Goal: Task Accomplishment & Management: Manage account settings

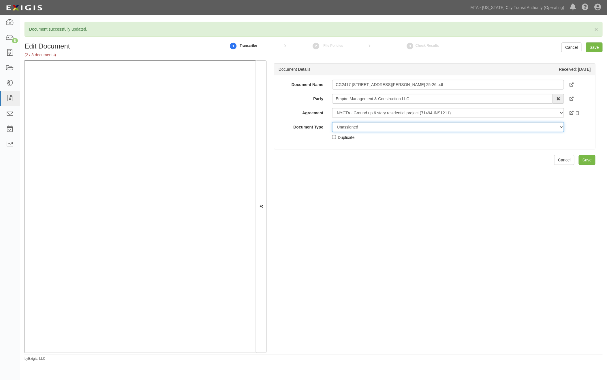
click at [347, 126] on select "Unassigned Binder Cancellation Notice Certificate Contract Endorsement Insuranc…" at bounding box center [448, 127] width 232 height 10
select select "EndorsementDetail"
click at [332, 122] on select "Unassigned Binder Cancellation Notice Certificate Contract Endorsement Insuranc…" at bounding box center [448, 127] width 232 height 10
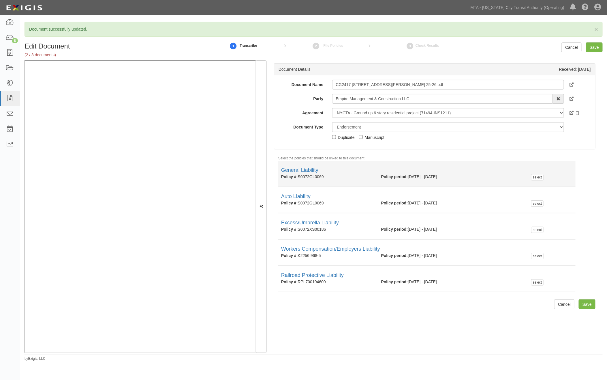
click at [527, 177] on div "select" at bounding box center [552, 177] width 50 height 6
click at [532, 178] on div "select" at bounding box center [537, 177] width 12 height 6
checkbox input "true"
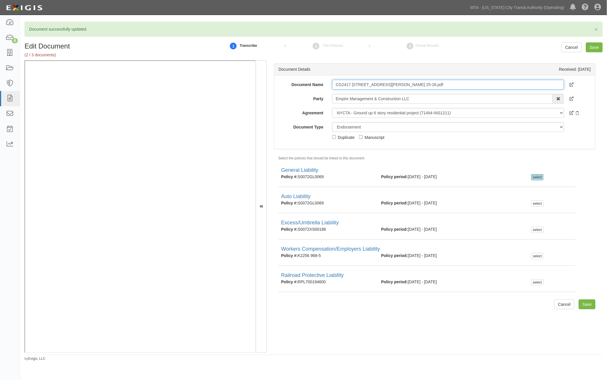
drag, startPoint x: 351, startPoint y: 85, endPoint x: 481, endPoint y: 85, distance: 130.1
click at [481, 85] on input "CG2417 592 Marcy Ave 25-26.pdf" at bounding box center [448, 85] width 232 height 10
type input "CG2417"
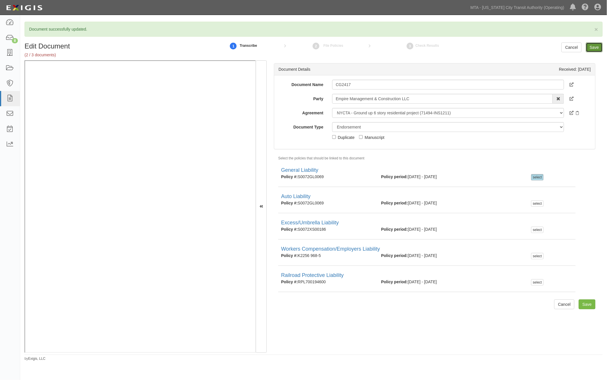
click at [594, 46] on input "Save" at bounding box center [594, 47] width 17 height 10
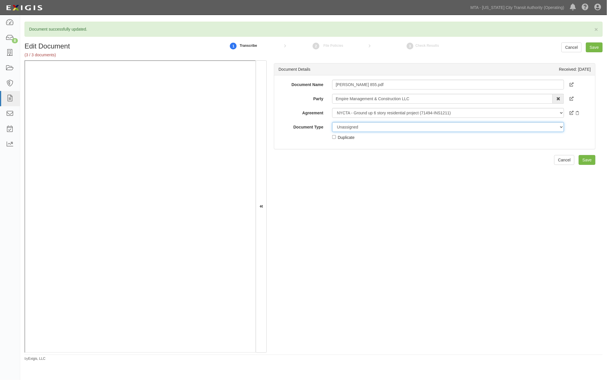
click at [367, 126] on select "Unassigned Binder Cancellation Notice Certificate Contract Endorsement Insuranc…" at bounding box center [448, 127] width 232 height 10
select select "OtherDetail"
click at [332, 122] on select "Unassigned Binder Cancellation Notice Certificate Contract Endorsement Insuranc…" at bounding box center [448, 127] width 232 height 10
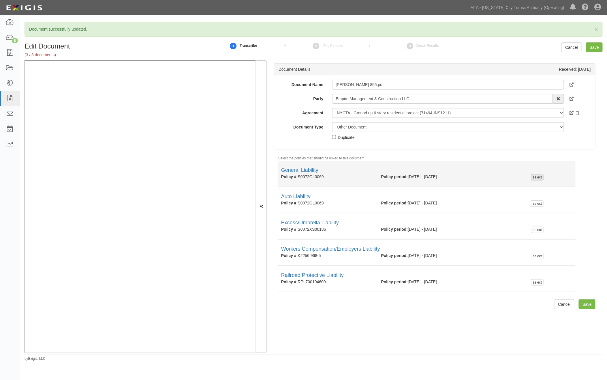
click at [534, 174] on div "select" at bounding box center [537, 177] width 12 height 6
checkbox input "true"
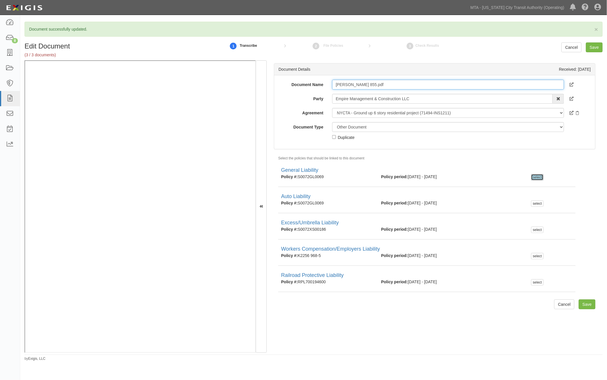
click at [393, 84] on input "Acord 855.pdf" at bounding box center [448, 85] width 232 height 10
type input "Acord 855."
click at [597, 47] on input "Save" at bounding box center [594, 47] width 17 height 10
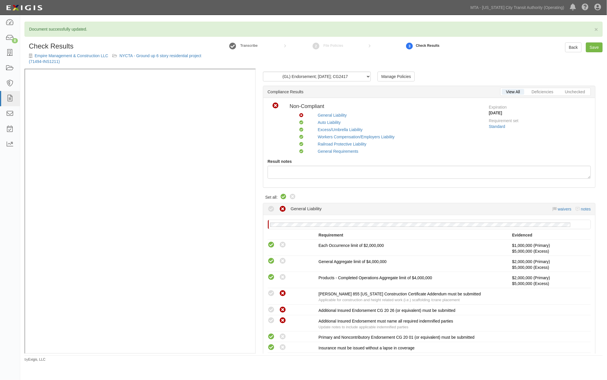
click at [283, 196] on icon at bounding box center [283, 196] width 7 height 7
radio input "true"
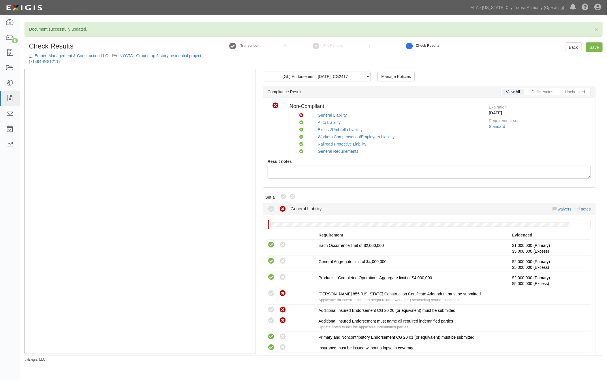
radio input "true"
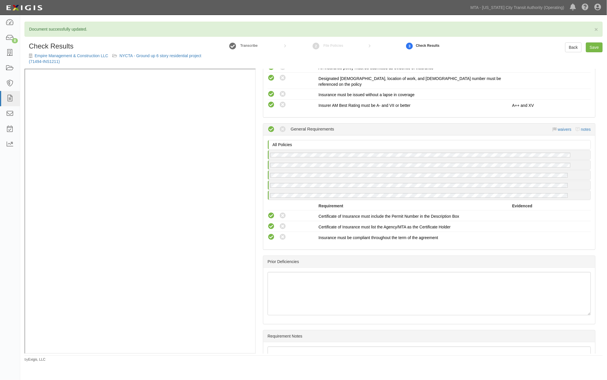
scroll to position [913, 0]
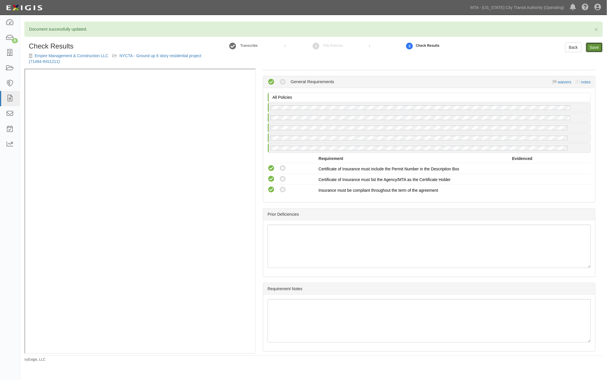
click at [595, 47] on link "Save" at bounding box center [594, 47] width 17 height 10
radio input "true"
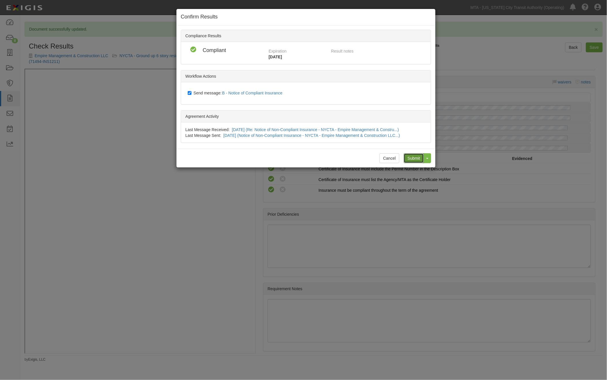
click at [413, 157] on input "Submit" at bounding box center [414, 158] width 20 height 10
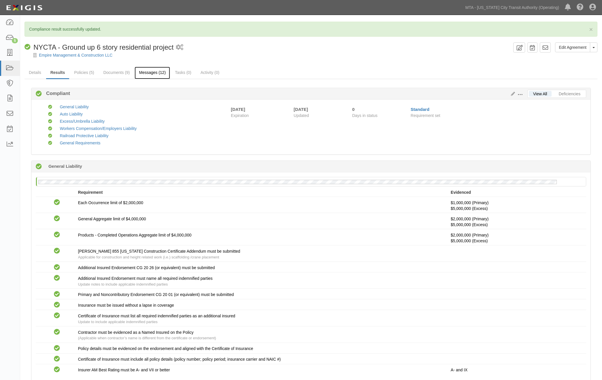
click at [151, 72] on link "Messages (12)" at bounding box center [152, 73] width 35 height 12
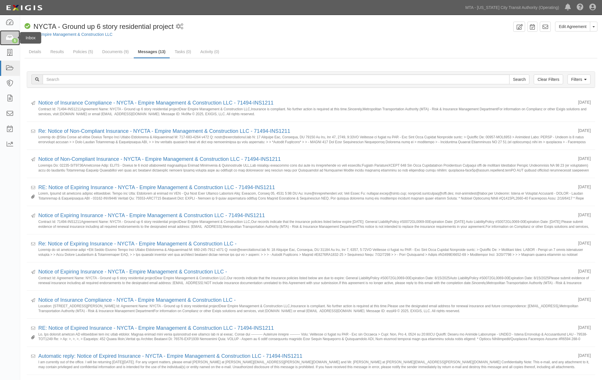
click at [9, 39] on icon at bounding box center [10, 38] width 8 height 7
click at [409, 42] on div "Edit Agreement Toggle Agreement Dropdown View Audit Trail Archive Agreement Sen…" at bounding box center [311, 258] width 582 height 472
click at [10, 69] on icon at bounding box center [10, 68] width 8 height 7
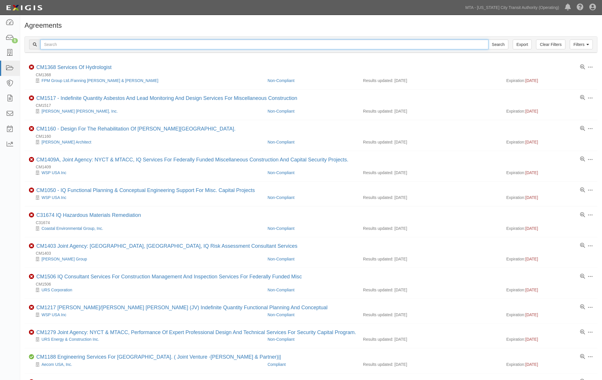
paste input "600000000034702"
type input "600000000034702"
click at [498, 44] on input "Search" at bounding box center [499, 45] width 20 height 10
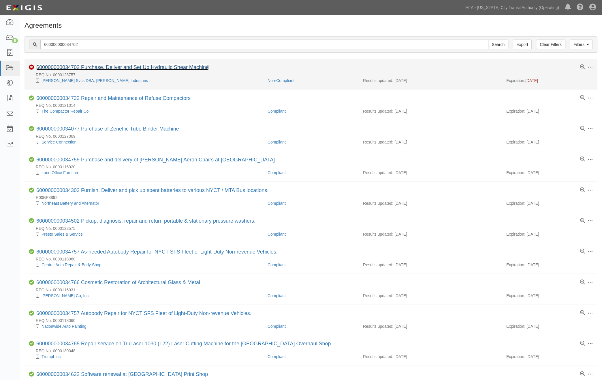
click at [84, 66] on link "600000000034702 Purchase, Deliver and Set Up Hydraulic Shear Machine" at bounding box center [122, 67] width 172 height 6
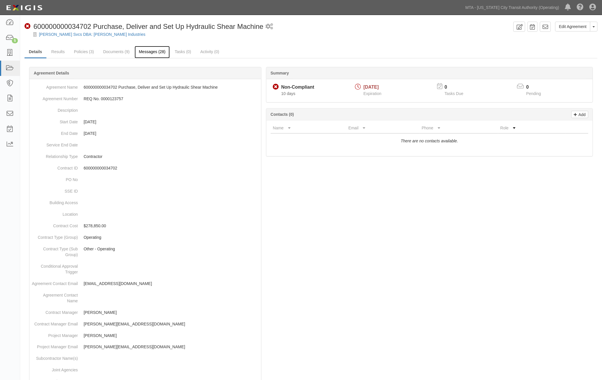
click at [148, 55] on link "Messages (28)" at bounding box center [152, 52] width 35 height 12
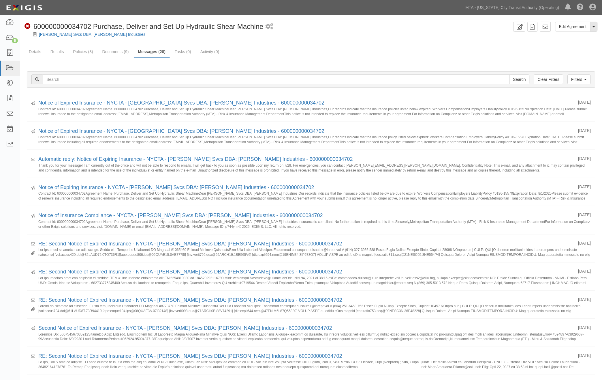
click at [596, 27] on button "Toggle Agreement Dropdown" at bounding box center [593, 27] width 7 height 10
click at [569, 45] on link "Archive Agreement" at bounding box center [575, 44] width 46 height 7
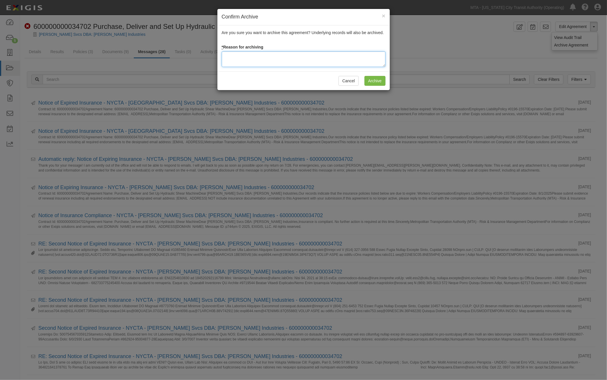
click at [232, 61] on textarea at bounding box center [304, 59] width 164 height 16
type textarea "David Lam confirmed completion"
click at [375, 81] on input "Archive" at bounding box center [375, 81] width 21 height 10
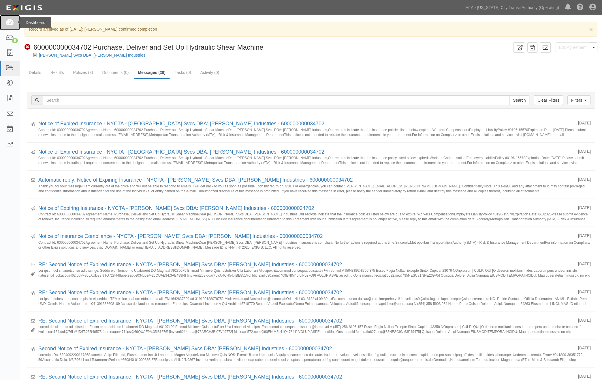
click at [10, 23] on icon at bounding box center [10, 22] width 8 height 7
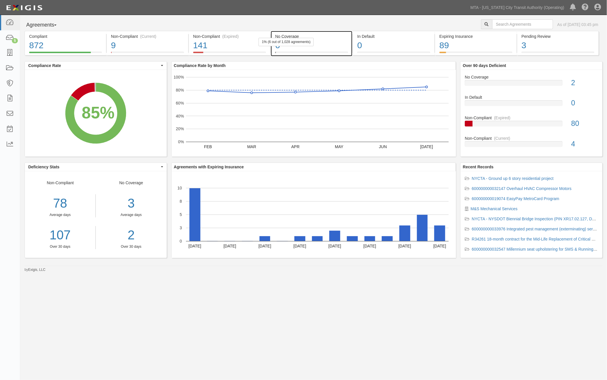
click at [333, 47] on div "6" at bounding box center [311, 45] width 73 height 12
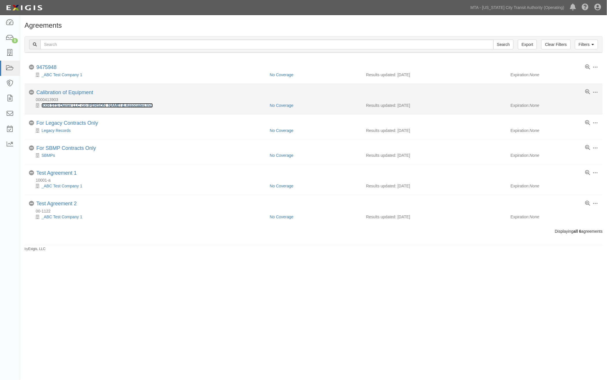
click at [83, 106] on link "RXR 5TS Owner LLC c/o [PERSON_NAME] & Associates,Inc." at bounding box center [97, 105] width 111 height 5
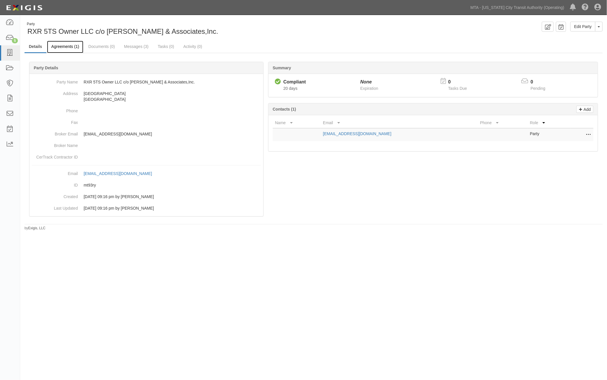
click at [59, 47] on link "Agreements (1)" at bounding box center [65, 47] width 36 height 12
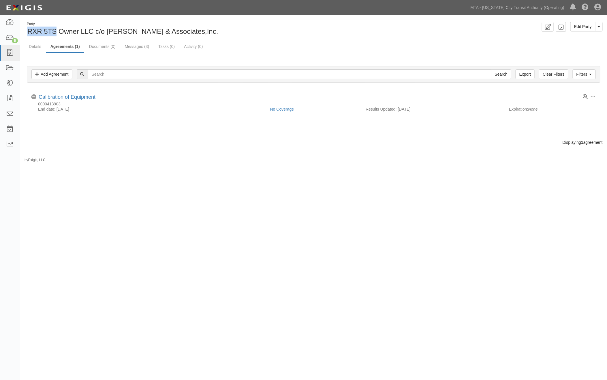
drag, startPoint x: 27, startPoint y: 32, endPoint x: 56, endPoint y: 32, distance: 29.4
click at [56, 32] on div "Party RXR 5TS Owner LLC c/o Robert M. Currey & Associates,Inc." at bounding box center [122, 29] width 194 height 15
copy span "RXR 5TS"
click at [9, 66] on icon at bounding box center [10, 68] width 8 height 7
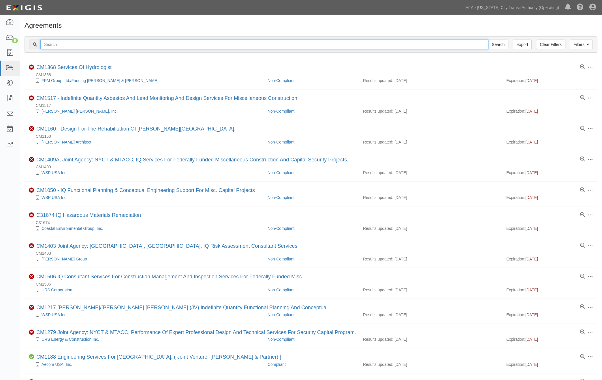
paste input "RXR 5TS"
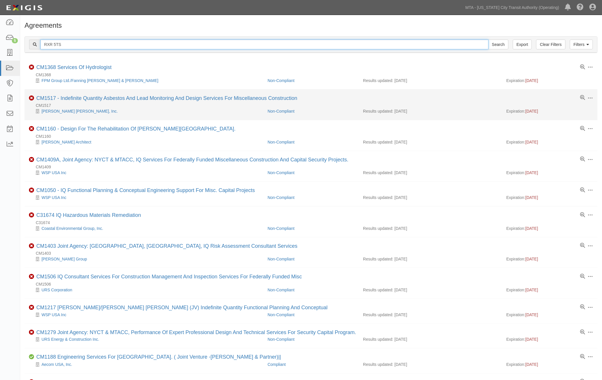
type input "RXR 5TS"
click at [489, 40] on input "Search" at bounding box center [499, 45] width 20 height 10
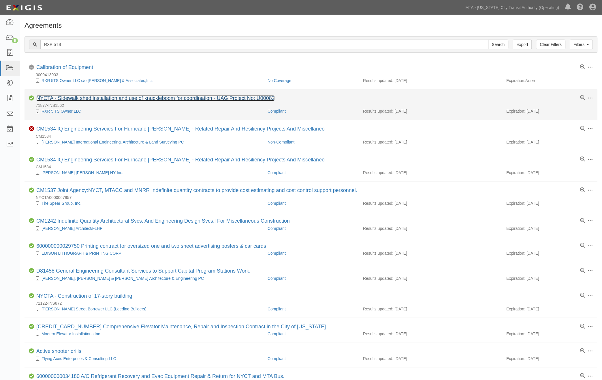
click at [97, 100] on link "NYCTA - Sidewalk shed installation and use of knuckleboom for coordination - UA…" at bounding box center [155, 98] width 239 height 6
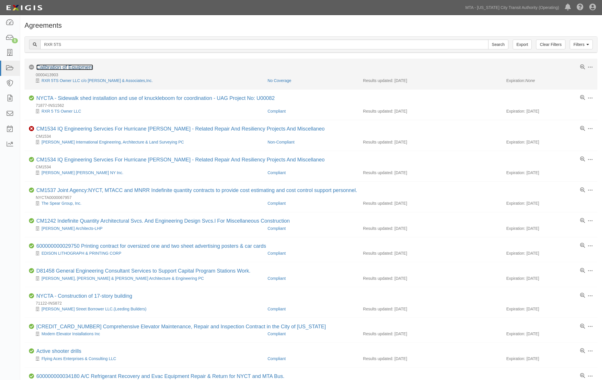
click at [72, 66] on link "Calibration of Equipment" at bounding box center [64, 67] width 57 height 6
click at [80, 67] on link "Calibration of Equipment" at bounding box center [64, 67] width 57 height 6
drag, startPoint x: 63, startPoint y: 76, endPoint x: 35, endPoint y: 76, distance: 28.0
click at [35, 76] on div "0000413903" at bounding box center [313, 75] width 569 height 6
copy div "0000413903"
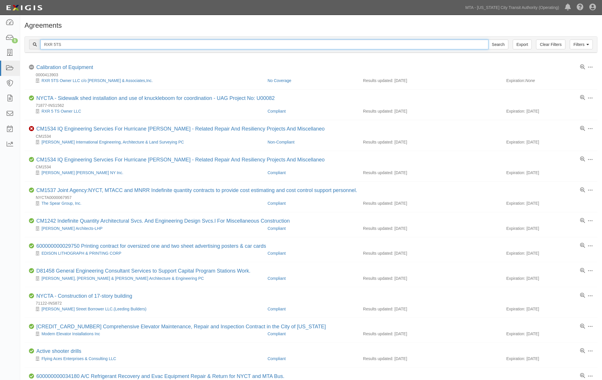
click at [53, 40] on input "RXR 5TS" at bounding box center [264, 45] width 448 height 10
paste input "0000413903"
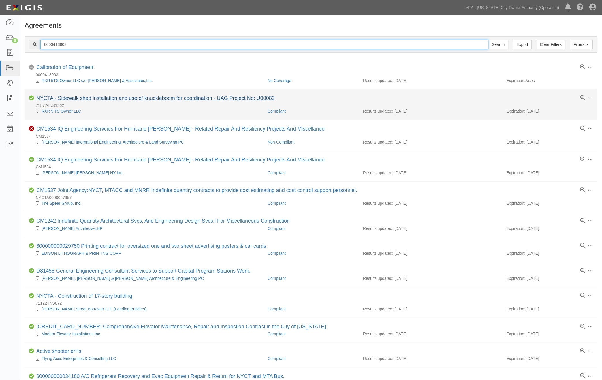
type input "0000413903"
click at [489, 40] on input "Search" at bounding box center [499, 45] width 20 height 10
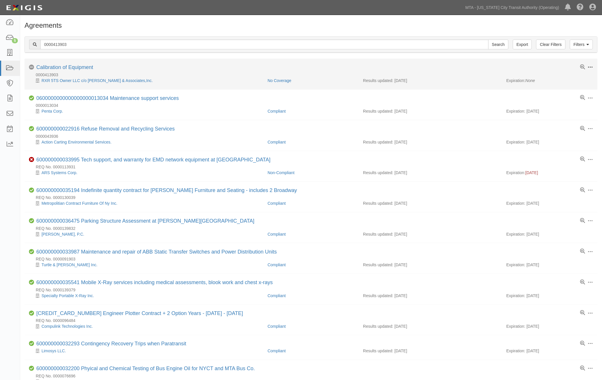
click at [592, 67] on span at bounding box center [590, 67] width 5 height 5
click at [552, 108] on link "Archive" at bounding box center [564, 109] width 46 height 10
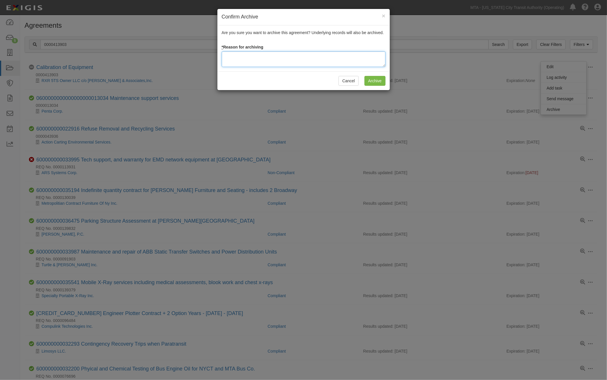
click at [254, 58] on textarea at bounding box center [304, 59] width 164 height 16
type textarea "duplicate"
click at [374, 81] on input "Archive" at bounding box center [375, 81] width 21 height 10
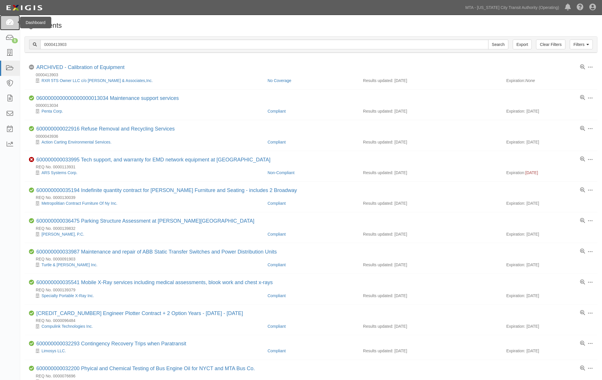
click at [11, 20] on icon at bounding box center [10, 22] width 8 height 7
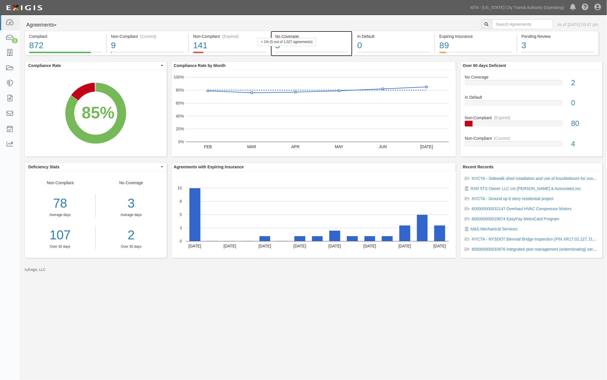
click at [326, 48] on div "5" at bounding box center [311, 45] width 73 height 12
click at [244, 51] on div "141" at bounding box center [229, 45] width 73 height 12
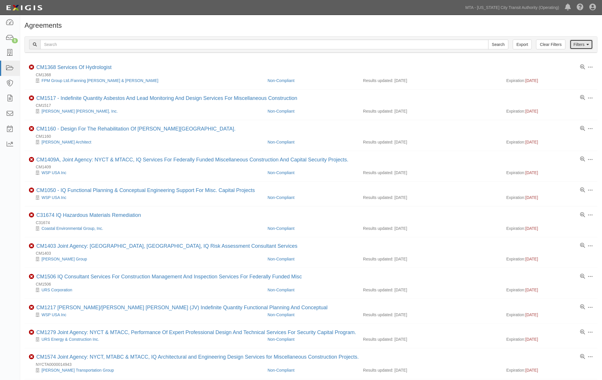
click at [578, 44] on link "Filters" at bounding box center [581, 45] width 23 height 10
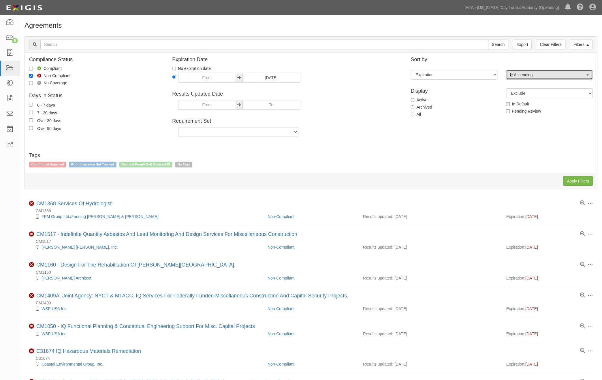
drag, startPoint x: 543, startPoint y: 77, endPoint x: 546, endPoint y: 79, distance: 3.7
click at [543, 77] on span "Ascending" at bounding box center [548, 75] width 76 height 6
click at [544, 92] on link "Descending" at bounding box center [550, 92] width 86 height 7
select select "desc"
click at [575, 183] on input "Apply Filters" at bounding box center [579, 181] width 30 height 10
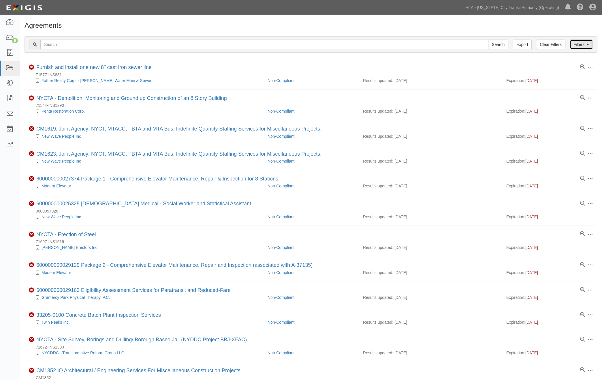
click at [577, 45] on link "Filters" at bounding box center [581, 45] width 23 height 10
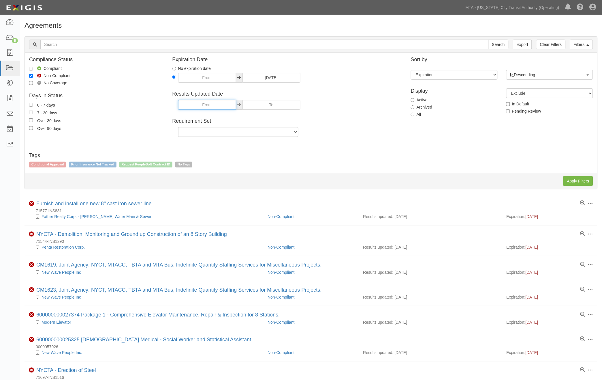
click at [205, 108] on input "text" at bounding box center [207, 105] width 58 height 10
type input "[DATE]"
click at [249, 107] on input "08/01/2025" at bounding box center [272, 105] width 58 height 10
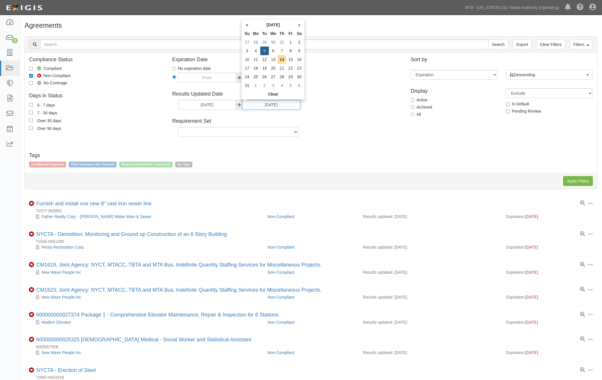
type input "08/05/2025"
click at [326, 146] on div "Tags Conditional Approval Prior Insurance Not Tracked Request PeopleSoft Contra…" at bounding box center [311, 156] width 573 height 25
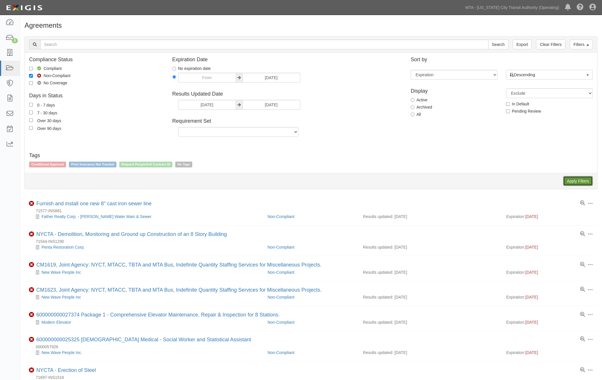
click at [583, 181] on input "Apply Filters" at bounding box center [579, 181] width 30 height 10
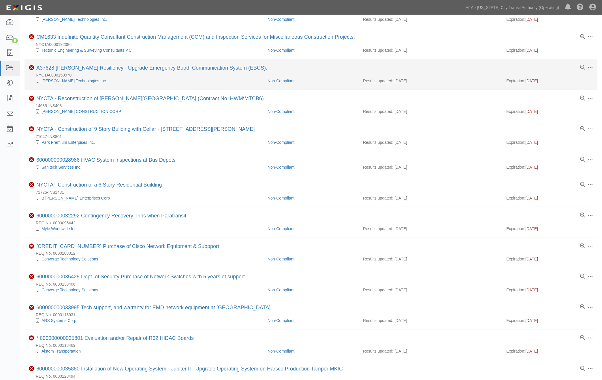
scroll to position [96, 0]
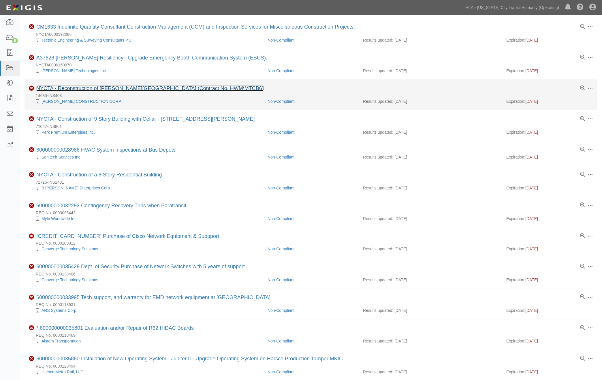
click at [172, 90] on link "NYCTA - Reconstruction of [PERSON_NAME][GEOGRAPHIC_DATA] (Contract No. HWM\MTCB…" at bounding box center [150, 88] width 228 height 6
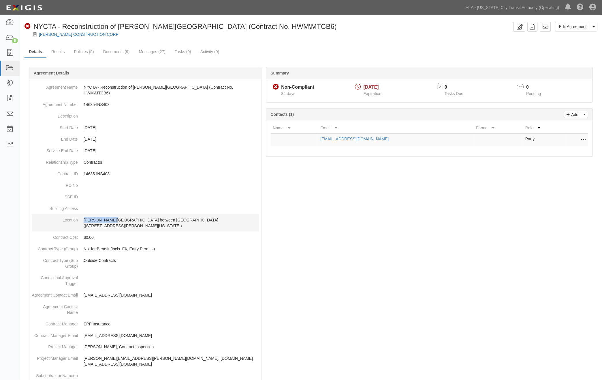
drag, startPoint x: 84, startPoint y: 213, endPoint x: 109, endPoint y: 216, distance: 25.3
click at [109, 217] on p "[PERSON_NAME][GEOGRAPHIC_DATA] between [GEOGRAPHIC_DATA] ([STREET_ADDRESS][PERS…" at bounding box center [171, 223] width 175 height 12
drag, startPoint x: 178, startPoint y: 211, endPoint x: 201, endPoint y: 213, distance: 23.2
click at [201, 217] on p "[PERSON_NAME][GEOGRAPHIC_DATA] between [GEOGRAPHIC_DATA] ([STREET_ADDRESS][PERS…" at bounding box center [171, 223] width 175 height 12
copy p "[STREET_ADDRESS][PERSON_NAME]"
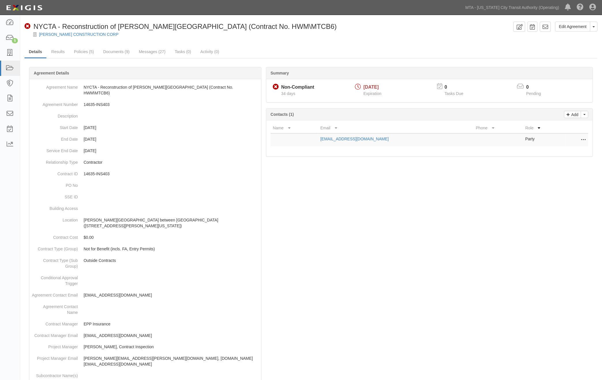
click at [409, 261] on div at bounding box center [311, 322] width 573 height 492
click at [114, 48] on link "Documents (9)" at bounding box center [116, 52] width 35 height 12
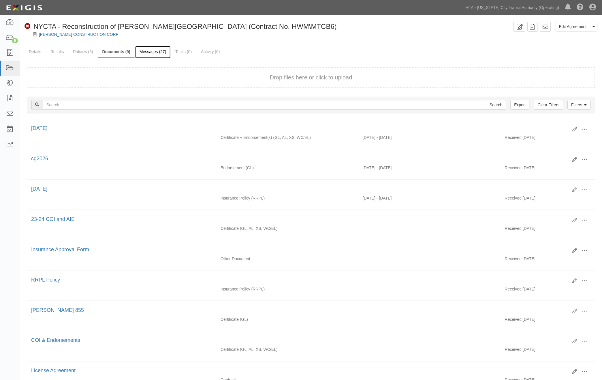
click at [150, 51] on link "Messages (27)" at bounding box center [152, 52] width 35 height 12
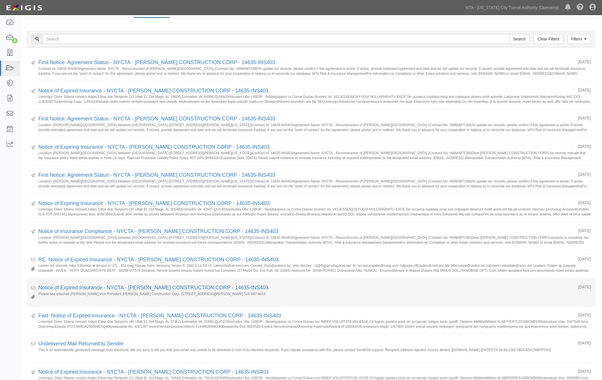
scroll to position [128, 0]
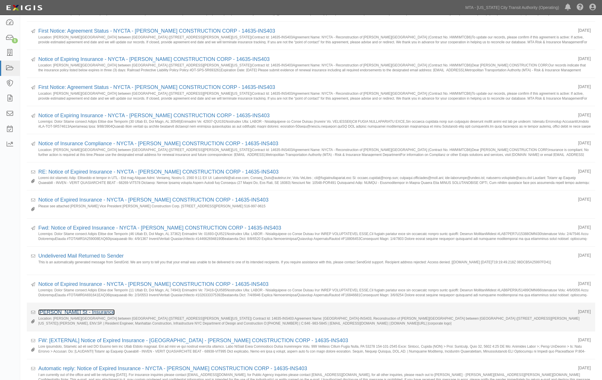
click at [65, 312] on link "[PERSON_NAME] St - Insurance" at bounding box center [76, 312] width 76 height 6
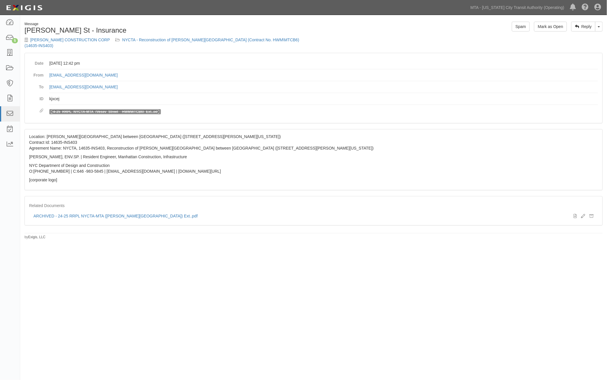
click at [125, 110] on link "24-25_RRPL_NYCTA-MTA_(Vesey_Street__HWMWTCB6)_Ext..pdf" at bounding box center [104, 112] width 107 height 4
drag, startPoint x: 105, startPoint y: 69, endPoint x: 48, endPoint y: 68, distance: 57.1
click at [48, 68] on dl "Date August 06, 2024 at 12:42 pm From SawaqedBe@ddc.nyc.gov To agreement-73ntnc…" at bounding box center [313, 87] width 569 height 61
copy link "SawaqedBe@ddc.nyc.gov"
click at [138, 42] on div "DEBOE CONSTRUCTION CORP NYCTA - Reconstruction of Vesey Street (Contract No. HW…" at bounding box center [167, 43] width 285 height 12
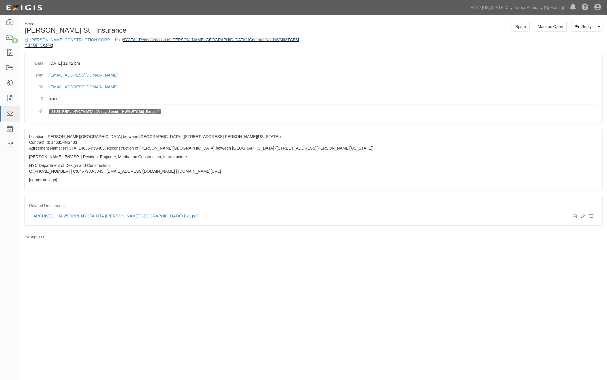
click at [139, 41] on link "NYCTA - Reconstruction of Vesey Street (Contract No. HWM\MTCB6) (14635-INS403)" at bounding box center [162, 42] width 275 height 10
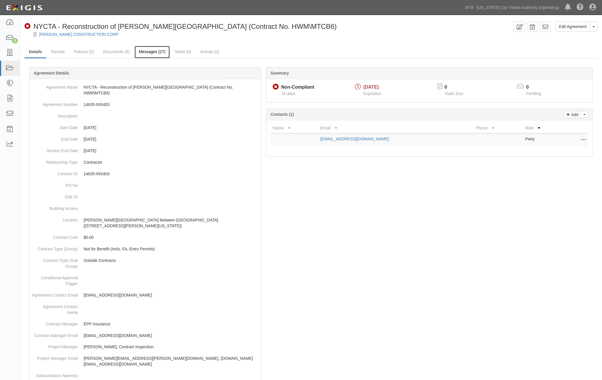
click at [139, 50] on link "Messages (27)" at bounding box center [152, 52] width 35 height 12
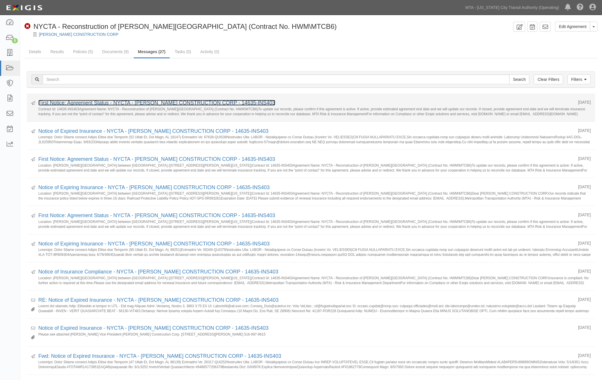
click at [128, 103] on link "First Notice: Agreement Status - NYCTA - [PERSON_NAME] CONSTRUCTION CORP - 1463…" at bounding box center [156, 103] width 237 height 6
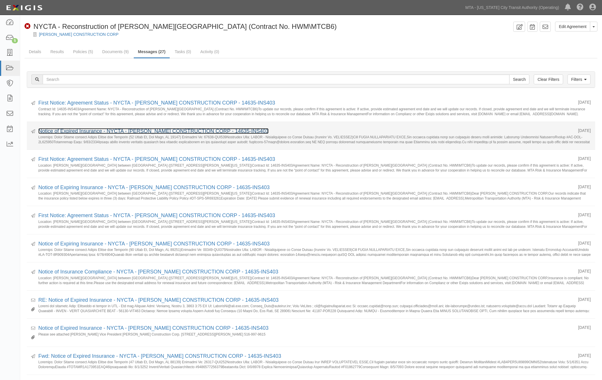
click at [116, 131] on link "Notice of Expired Insurance - NYCTA - [PERSON_NAME] CONSTRUCTION CORP - 14635-I…" at bounding box center [153, 131] width 230 height 6
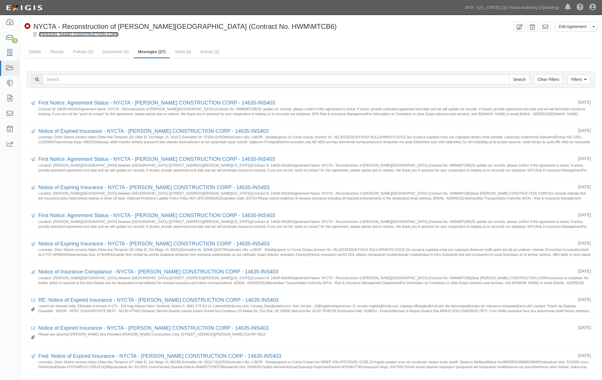
click at [48, 33] on link "[PERSON_NAME] CONSTRUCTION CORP" at bounding box center [79, 34] width 80 height 5
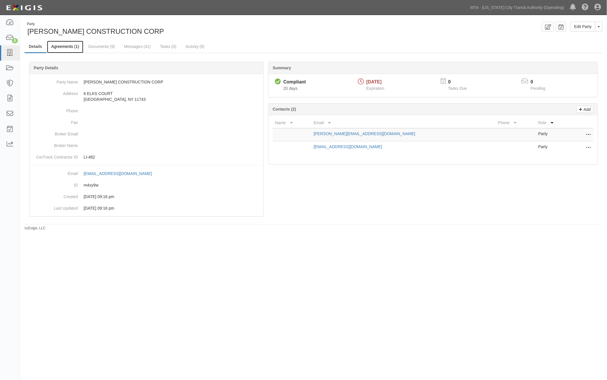
click at [67, 44] on link "Agreements (1)" at bounding box center [65, 47] width 36 height 12
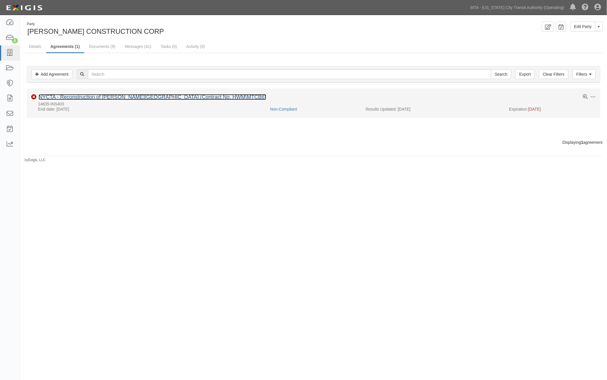
click at [88, 97] on link "NYCTA - Reconstruction of [PERSON_NAME][GEOGRAPHIC_DATA] (Contract No. HWM\MTCB…" at bounding box center [153, 97] width 228 height 6
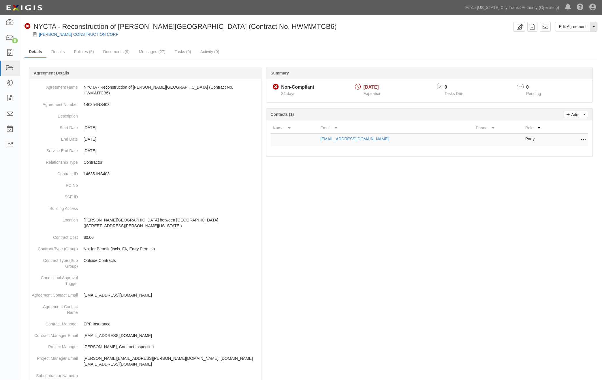
click at [596, 27] on button "Toggle Agreement Dropdown" at bounding box center [593, 27] width 7 height 10
click at [584, 44] on link "Archive Agreement" at bounding box center [575, 44] width 46 height 7
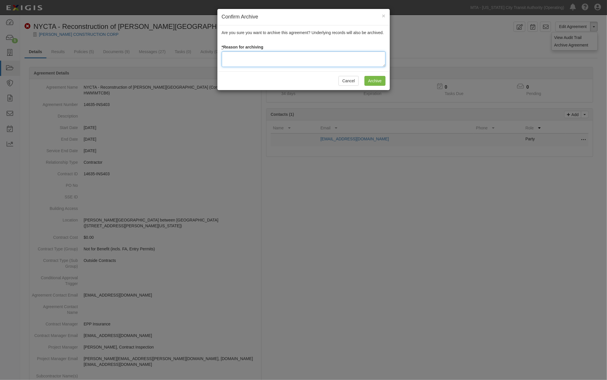
click at [292, 58] on textarea at bounding box center [304, 59] width 164 height 16
type textarea "Completed"
click at [375, 77] on input "Archive" at bounding box center [375, 81] width 21 height 10
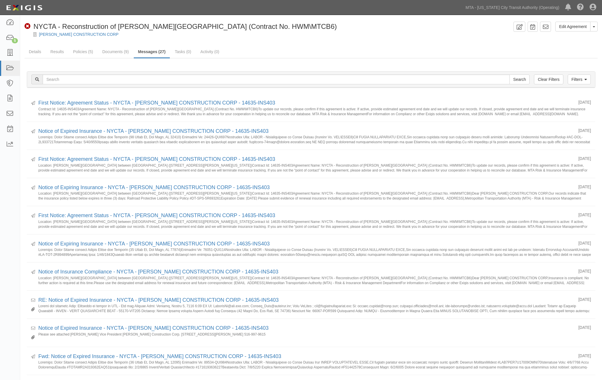
scroll to position [128, 0]
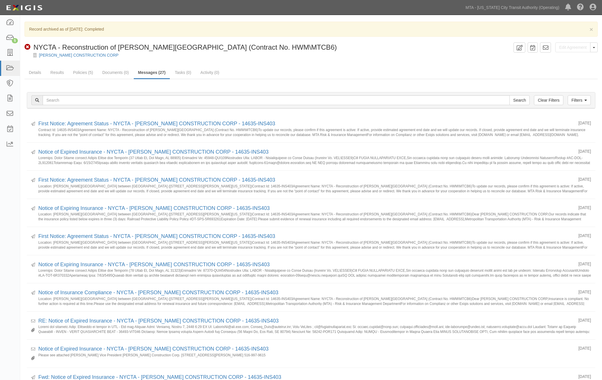
scroll to position [149, 0]
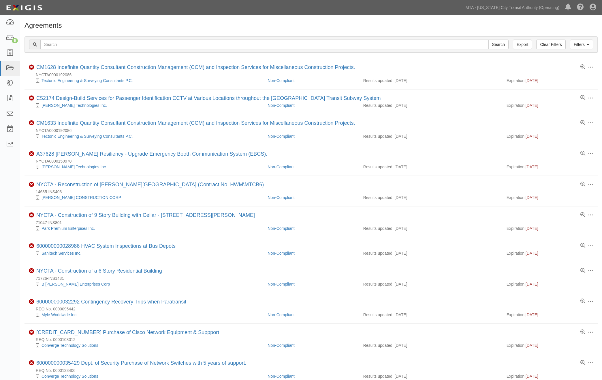
scroll to position [96, 0]
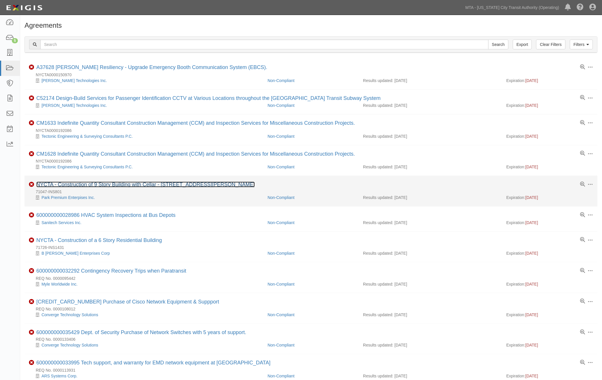
click at [139, 187] on link "NYCTA - Construction of 9 Story Building with Cellar - 1584 Fulton St. Brooklyn" at bounding box center [145, 184] width 219 height 6
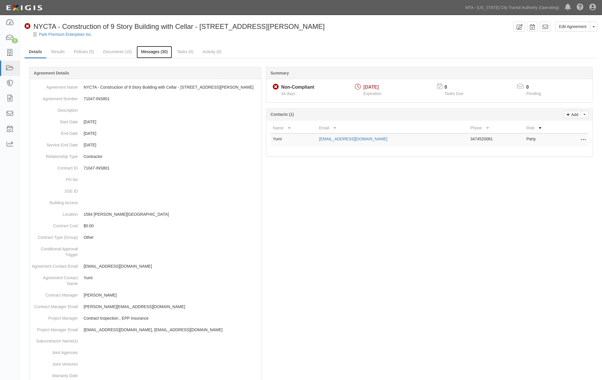
click at [146, 51] on link "Messages (30)" at bounding box center [154, 52] width 35 height 12
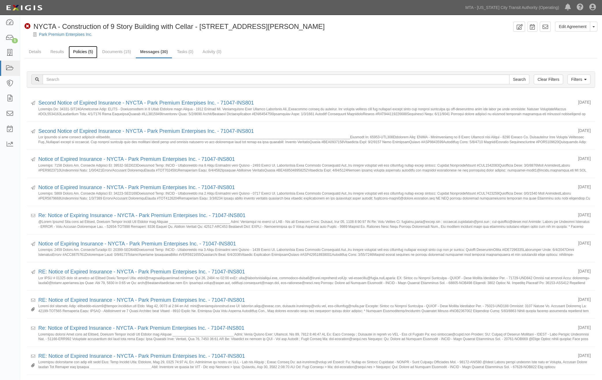
click at [85, 52] on link "Policies (5)" at bounding box center [83, 52] width 29 height 12
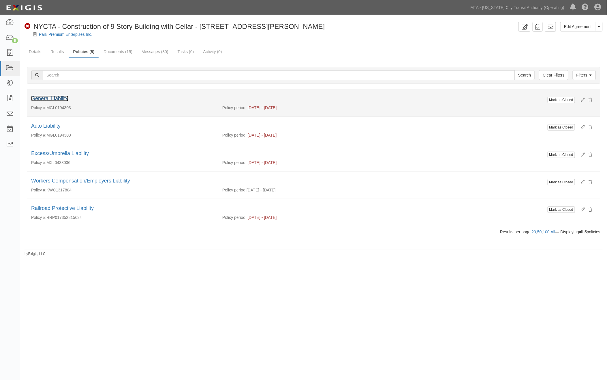
click at [61, 97] on link "General Liability" at bounding box center [49, 98] width 37 height 6
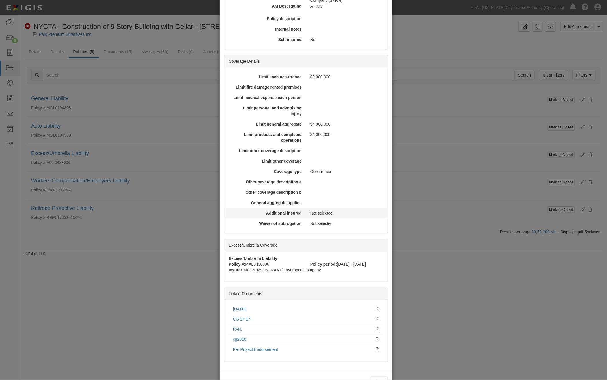
scroll to position [133, 0]
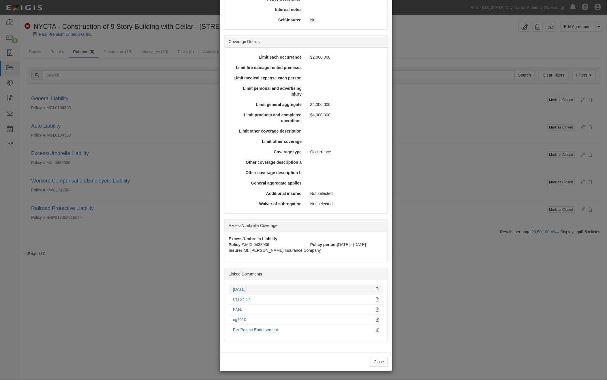
click at [241, 291] on div "[DATE]" at bounding box center [302, 289] width 138 height 6
click at [236, 289] on link "[DATE]" at bounding box center [239, 289] width 13 height 5
click at [147, 281] on div "× View Policy Mark as Closed Edit Policy Toggle Dropdown Delete Policy Policy S…" at bounding box center [303, 190] width 607 height 380
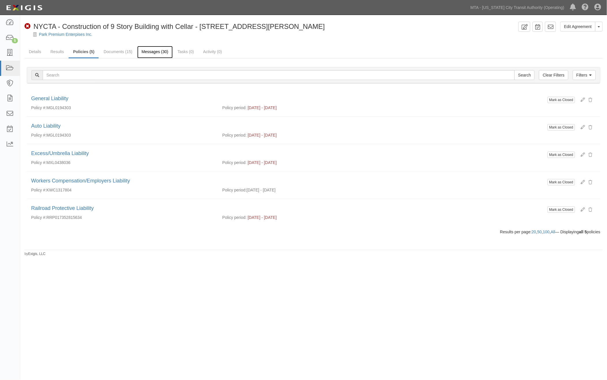
click at [149, 48] on link "Messages (30)" at bounding box center [154, 52] width 35 height 12
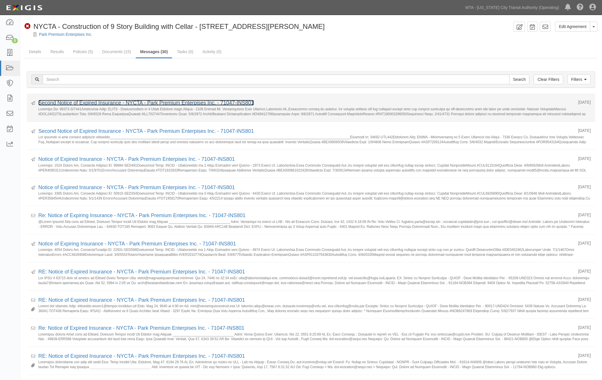
click at [181, 102] on link "Second Notice of Expired Insurance - NYCTA - Park Premium Enterpises Inc. - 710…" at bounding box center [146, 103] width 216 height 6
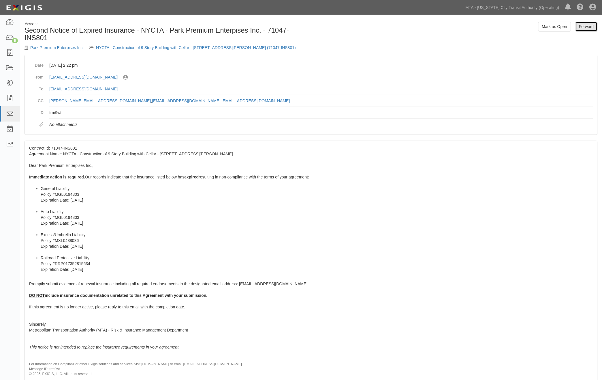
click at [586, 27] on link "Forward" at bounding box center [587, 27] width 22 height 10
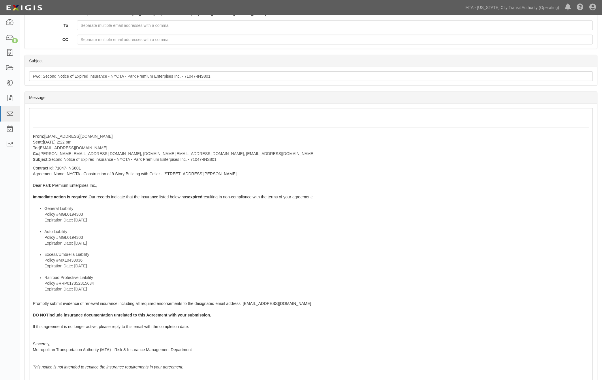
scroll to position [96, 0]
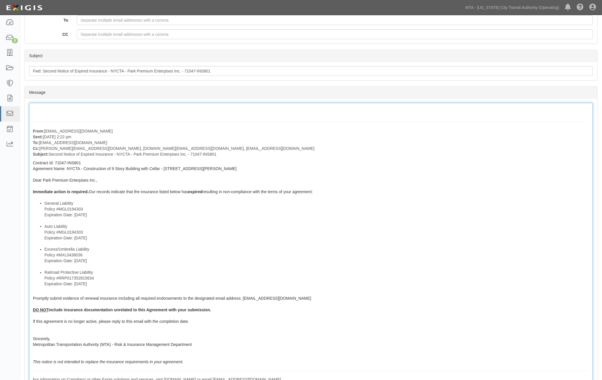
click at [477, 165] on div "From: agreement-xeytx3@mtato.complianz.com Sent: August 04, 2025 at 2:22 pm To:…" at bounding box center [311, 251] width 564 height 296
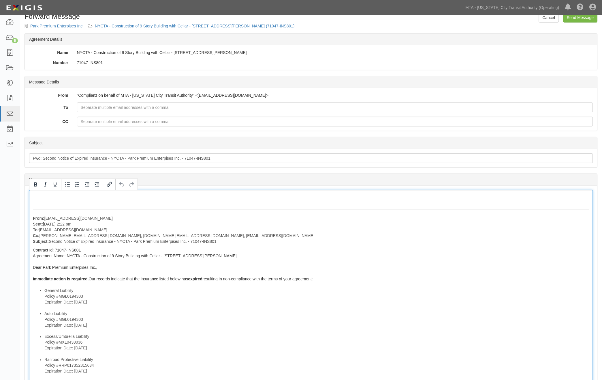
scroll to position [0, 0]
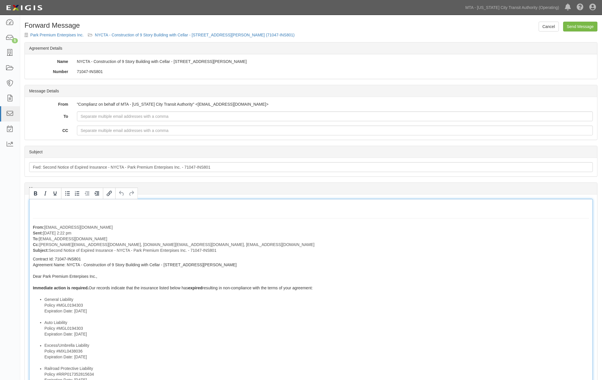
click at [50, 250] on p "From: agreement-xeytx3@mtato.complianz.com Sent: August 04, 2025 at 2:22 pm To:…" at bounding box center [311, 238] width 557 height 29
drag, startPoint x: 231, startPoint y: 251, endPoint x: 118, endPoint y: 249, distance: 113.7
click at [118, 249] on p "From: agreement-xeytx3@mtato.complianz.com Sent: August 04, 2025 at 2:22 pm To:…" at bounding box center [311, 238] width 557 height 29
copy p "NYCTA - Park Premium Enterpises Inc. - 71047-INS801"
drag, startPoint x: 335, startPoint y: 275, endPoint x: 312, endPoint y: 271, distance: 23.1
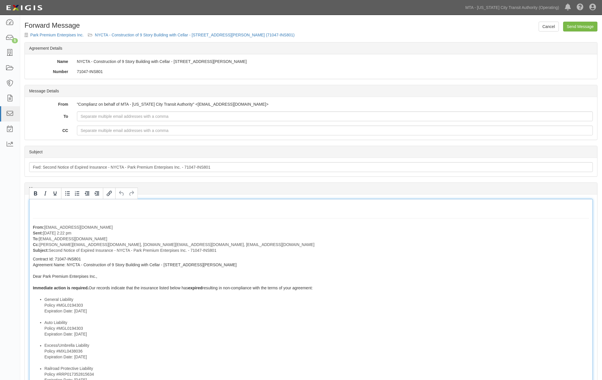
click at [330, 276] on div "From: agreement-xeytx3@mtato.complianz.com Sent: August 04, 2025 at 2:22 pm To:…" at bounding box center [311, 347] width 564 height 296
click at [296, 247] on p "From: agreement-xeytx3@mtato.complianz.com Sent: August 04, 2025 at 2:22 pm To:…" at bounding box center [311, 238] width 557 height 29
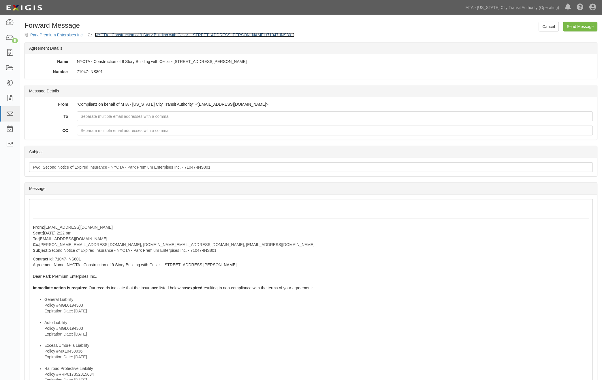
click at [182, 33] on link "NYCTA - Construction of 9 Story Building with Cellar - 1584 Fulton St. Brooklyn…" at bounding box center [195, 35] width 200 height 5
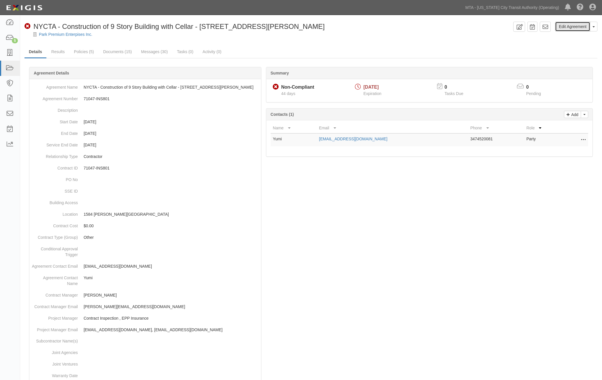
click at [568, 28] on link "Edit Agreement" at bounding box center [572, 27] width 35 height 10
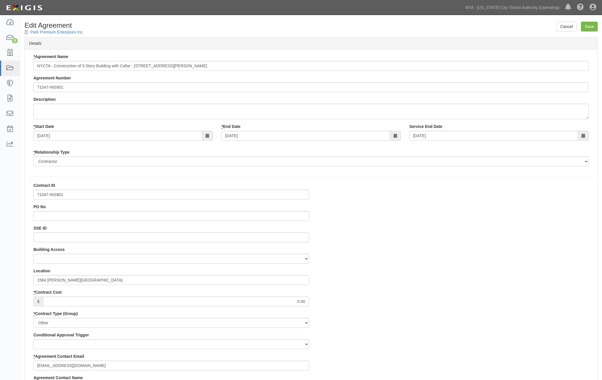
select select
click at [73, 30] on link "Park Premium Enterpises Inc." at bounding box center [56, 32] width 53 height 5
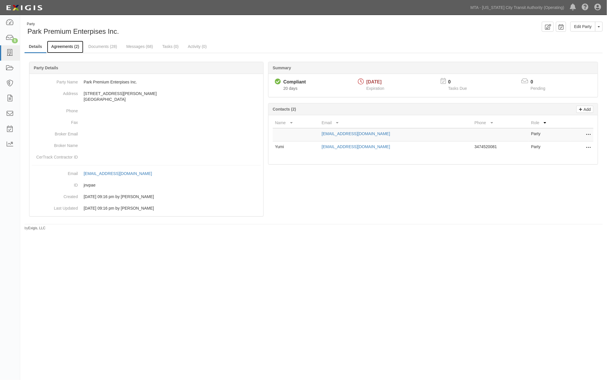
click at [61, 47] on link "Agreements (2)" at bounding box center [65, 47] width 36 height 12
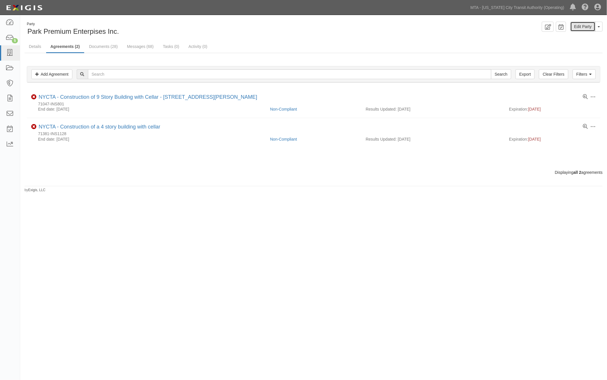
click at [587, 26] on link "Edit Party" at bounding box center [582, 27] width 25 height 10
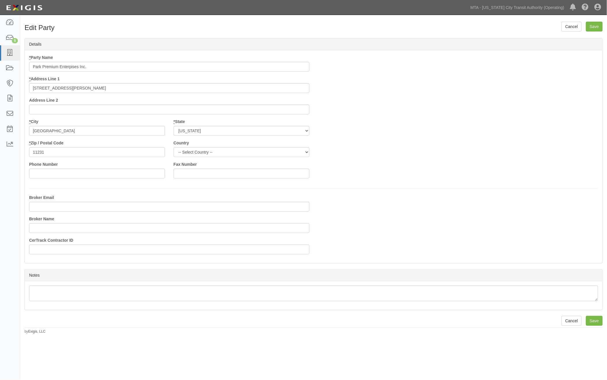
click at [73, 65] on input "Park Premium Enterpises Inc." at bounding box center [169, 67] width 280 height 10
type input "Park Premium Enterprises Inc."
click at [593, 28] on input "Save" at bounding box center [594, 27] width 17 height 10
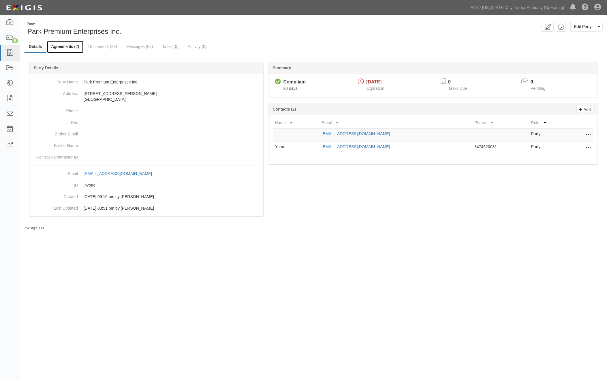
click at [67, 46] on link "Agreements (2)" at bounding box center [65, 47] width 36 height 12
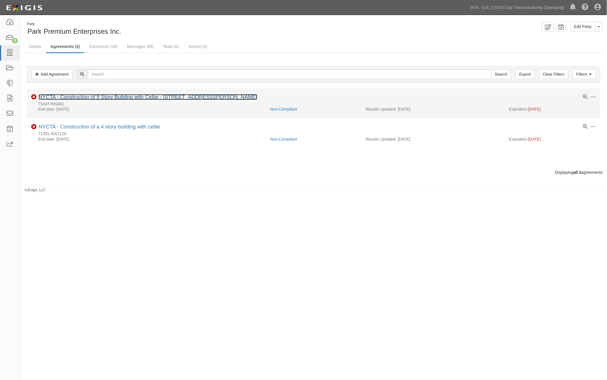
click at [114, 97] on link "NYCTA - Construction of 9 Story Building with Cellar - [STREET_ADDRESS][PERSON_…" at bounding box center [148, 97] width 219 height 6
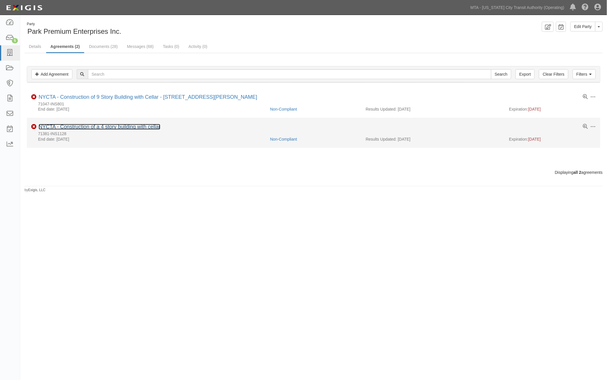
click at [74, 127] on link "NYCTA - Construction of a 4 story building with cellar" at bounding box center [100, 127] width 122 height 6
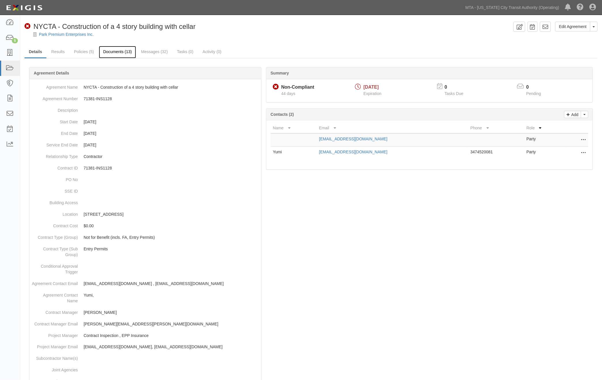
click at [126, 52] on link "Documents (13)" at bounding box center [117, 52] width 37 height 12
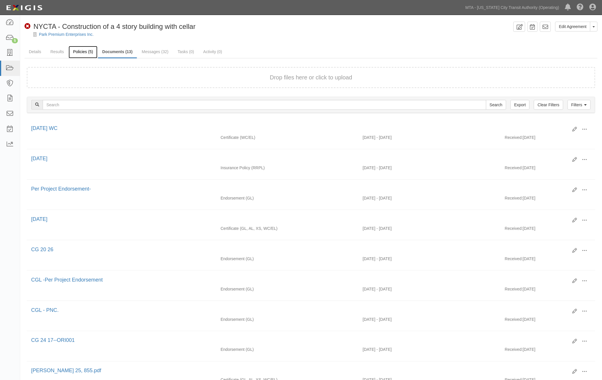
click at [78, 50] on link "Policies (5)" at bounding box center [83, 52] width 29 height 12
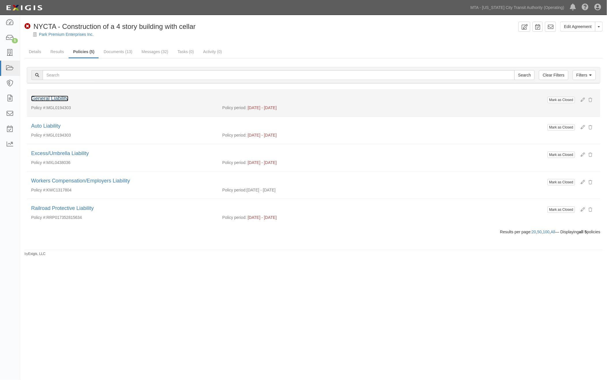
click at [61, 97] on link "General Liability" at bounding box center [49, 98] width 37 height 6
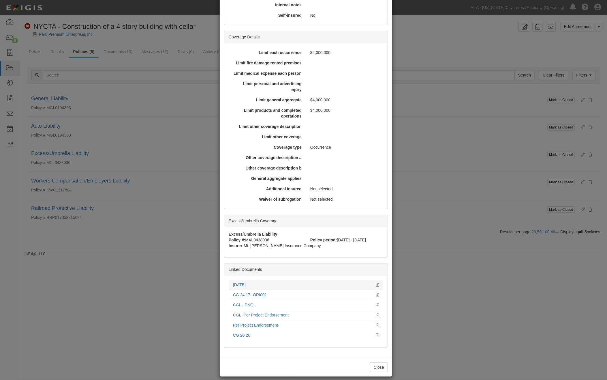
scroll to position [143, 0]
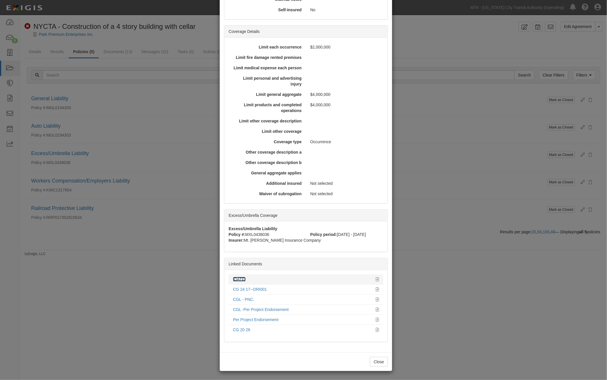
click at [243, 277] on link "[DATE]" at bounding box center [239, 279] width 13 height 5
click at [237, 277] on link "[DATE]" at bounding box center [239, 279] width 13 height 5
drag, startPoint x: 165, startPoint y: 254, endPoint x: 117, endPoint y: 185, distance: 84.1
click at [164, 254] on div "× View Policy Mark as Closed Edit Policy Toggle Dropdown Delete Policy Policy S…" at bounding box center [303, 190] width 607 height 380
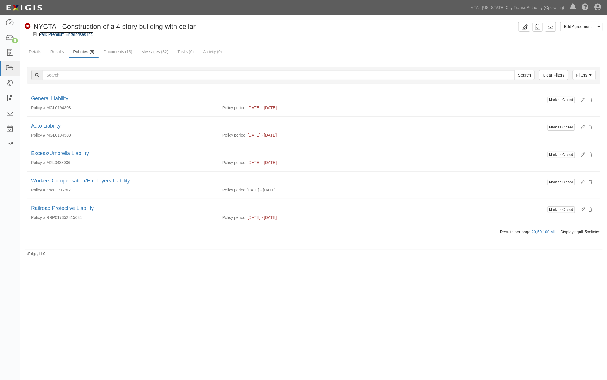
click at [78, 34] on link "Park Premium Enterprises Inc." at bounding box center [66, 34] width 55 height 5
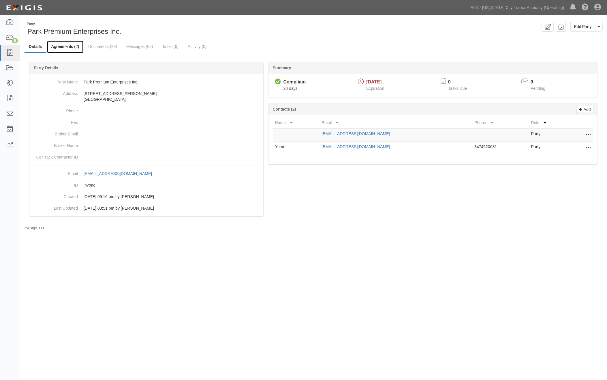
click at [74, 46] on link "Agreements (2)" at bounding box center [65, 47] width 36 height 12
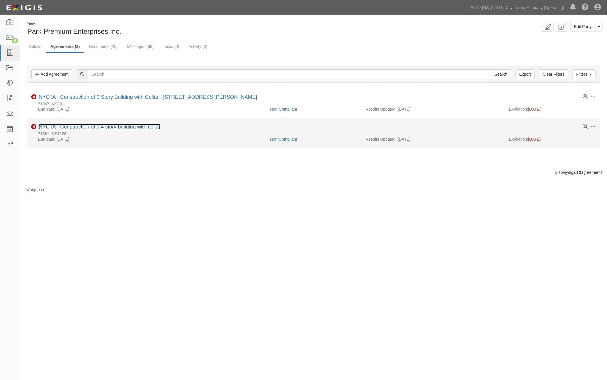
click at [53, 125] on link "NYCTA - Construction of a 4 story building with cellar" at bounding box center [100, 127] width 122 height 6
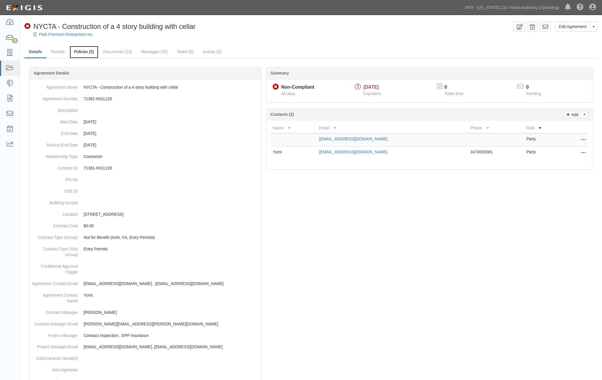
click at [76, 49] on link "Policies (5)" at bounding box center [84, 52] width 29 height 12
click at [86, 52] on link "Policies (5)" at bounding box center [84, 52] width 29 height 12
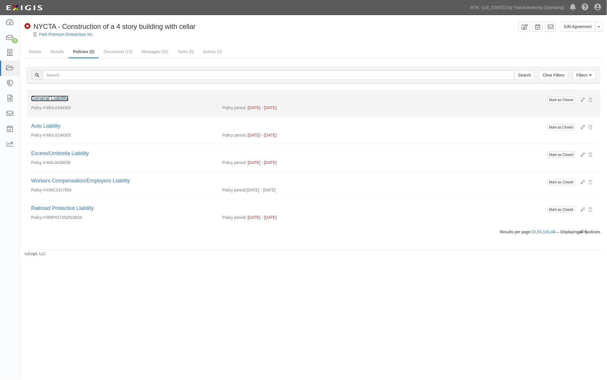
click at [56, 99] on link "General Liability" at bounding box center [49, 98] width 37 height 6
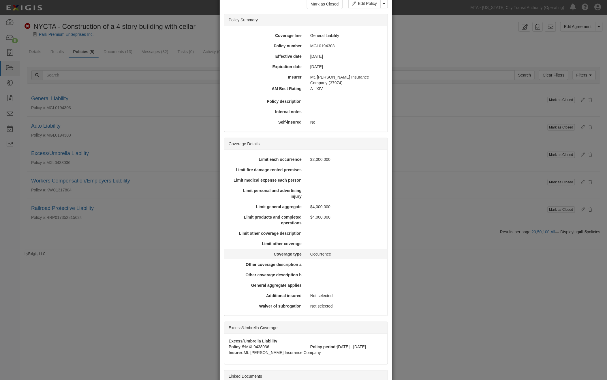
scroll to position [143, 0]
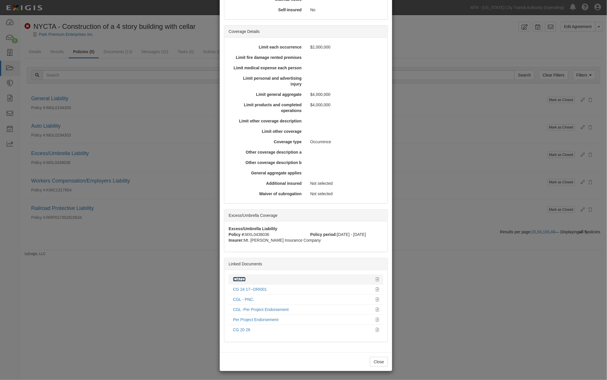
click at [243, 277] on link "07.01.25" at bounding box center [239, 279] width 13 height 5
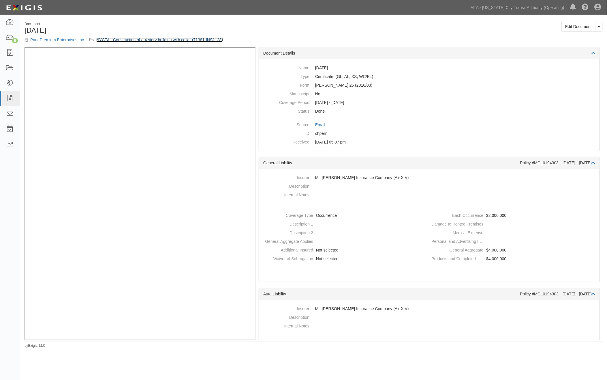
click at [137, 39] on link "NYCTA - Construction of a 4 story building with cellar (71381-INS1128)" at bounding box center [159, 39] width 127 height 5
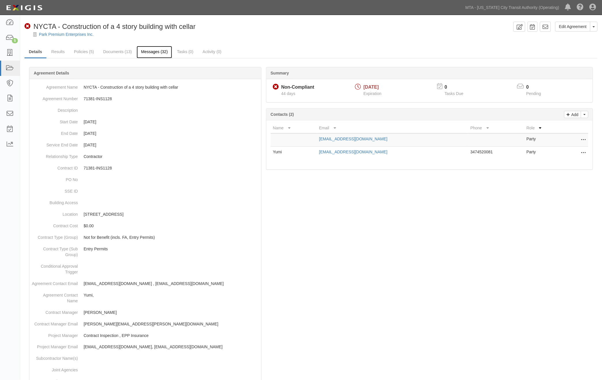
click at [144, 54] on link "Messages (32)" at bounding box center [154, 52] width 35 height 12
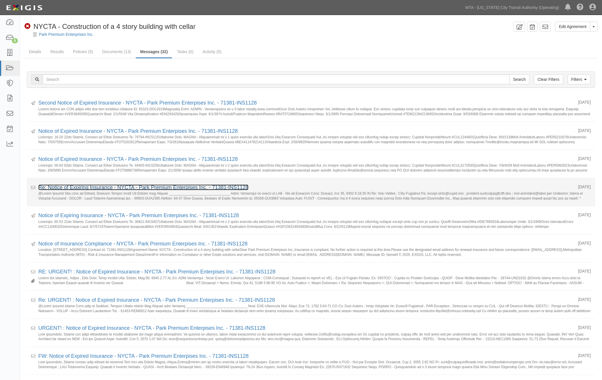
click at [73, 187] on link "Re: Notice of Expiring Insurance - NYCTA - Park Premium Enterpises Inc. - 71381…" at bounding box center [143, 187] width 210 height 6
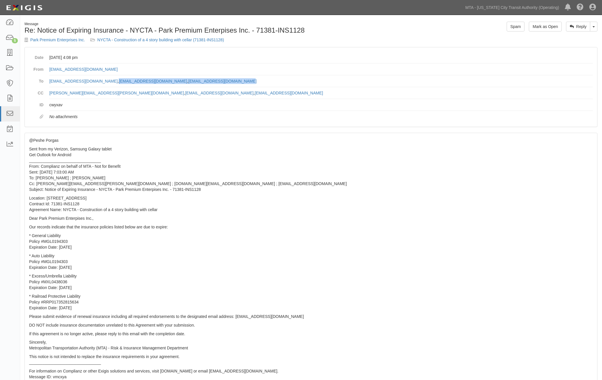
drag, startPoint x: 249, startPoint y: 82, endPoint x: 129, endPoint y: 85, distance: 120.0
click at [129, 85] on dd "[EMAIL_ADDRESS][DOMAIN_NAME] , [EMAIL_ADDRESS][DOMAIN_NAME] , [EMAIL_ADDRESS][D…" at bounding box center [321, 81] width 544 height 12
copy dd "[EMAIL_ADDRESS][DOMAIN_NAME] , [EMAIL_ADDRESS][DOMAIN_NAME]"
drag, startPoint x: 374, startPoint y: 185, endPoint x: 244, endPoint y: 133, distance: 139.7
click at [373, 186] on p "Sent from my Verizon, Samsung Galaxy tablet Get Outlook for Android ___________…" at bounding box center [311, 169] width 564 height 46
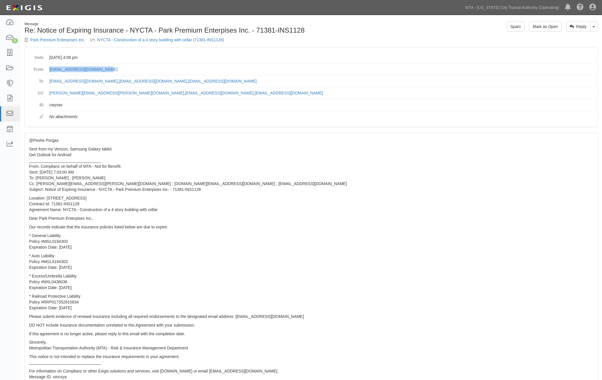
drag, startPoint x: 113, startPoint y: 71, endPoint x: 49, endPoint y: 70, distance: 63.7
click at [49, 70] on dl "Date June 17, 2025 at 4:08 pm From yumi@parkbuildersgroup.com To agreement-7wr3…" at bounding box center [311, 87] width 564 height 71
copy link "yumi@parkbuildersgroup.com"
click at [485, 263] on p "* Auto Liability Policy #MGL0194303 Expiration Date: 7/1/2025" at bounding box center [311, 261] width 564 height 17
click at [200, 41] on link "NYCTA - Construction of a 4 story building with cellar (71381-INS1128)" at bounding box center [160, 39] width 127 height 5
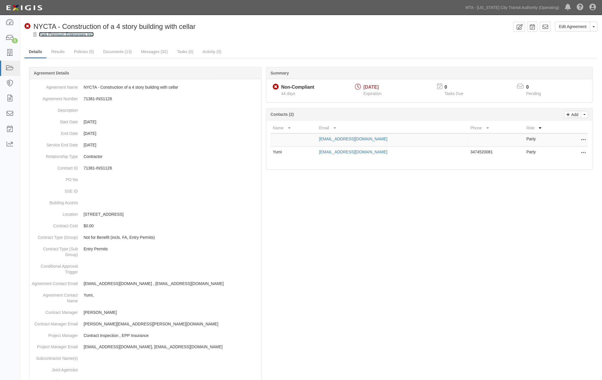
click at [72, 33] on link "Park Premium Enterprises Inc." at bounding box center [66, 34] width 55 height 5
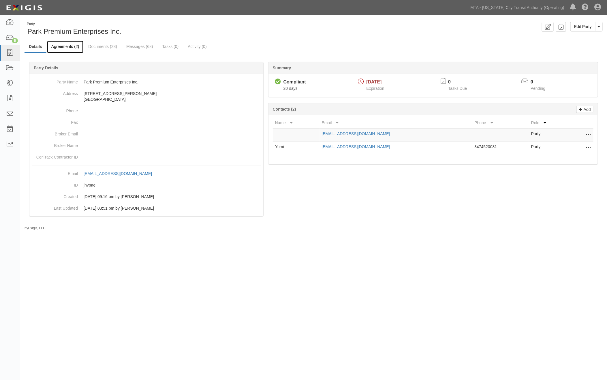
click at [70, 47] on link "Agreements (2)" at bounding box center [65, 47] width 36 height 12
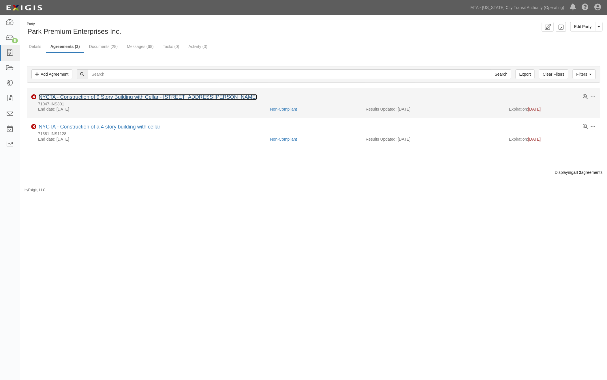
click at [86, 97] on link "NYCTA - Construction of 9 Story Building with Cellar - [STREET_ADDRESS][PERSON_…" at bounding box center [148, 97] width 219 height 6
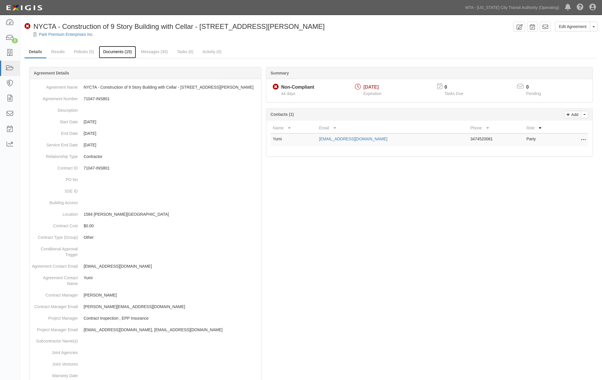
click at [119, 51] on link "Documents (15)" at bounding box center [117, 52] width 37 height 12
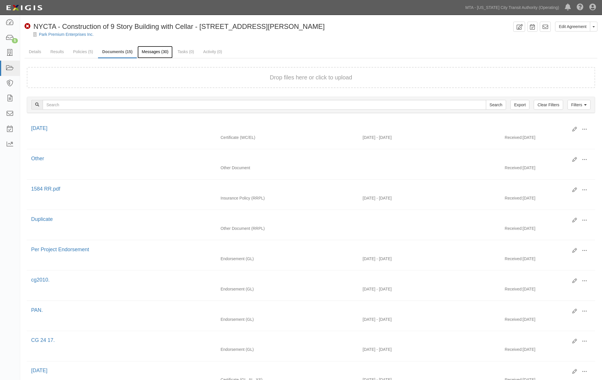
click at [151, 50] on link "Messages (30)" at bounding box center [155, 52] width 35 height 12
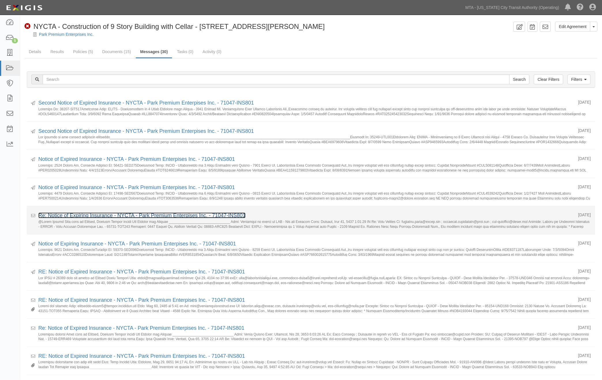
click at [91, 215] on link "Re: Notice of Expiring Insurance - NYCTA - Park Premium Enterpises Inc. - 71047…" at bounding box center [141, 215] width 207 height 6
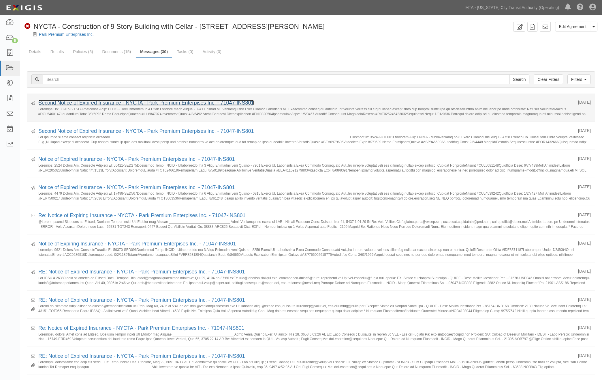
click at [139, 102] on link "Second Notice of Expired Insurance - NYCTA - Park Premium Enterpises Inc. - 710…" at bounding box center [146, 103] width 216 height 6
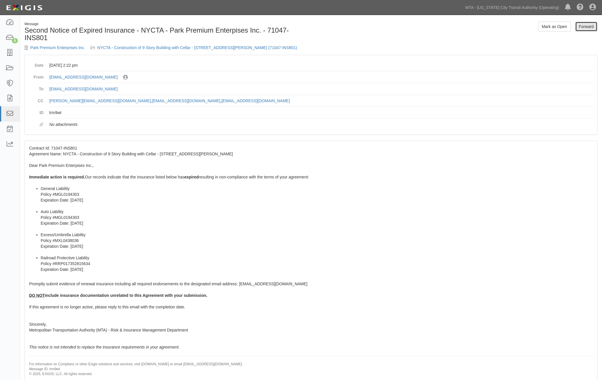
click at [588, 26] on link "Forward" at bounding box center [587, 27] width 22 height 10
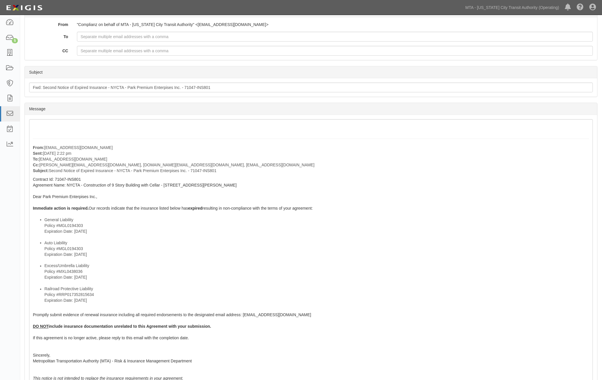
scroll to position [191, 0]
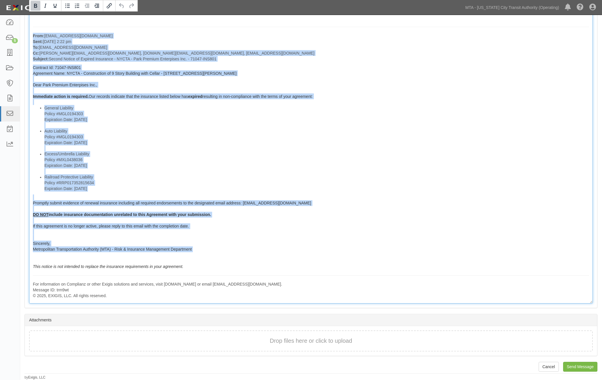
drag, startPoint x: 32, startPoint y: 35, endPoint x: 188, endPoint y: 256, distance: 269.9
click at [188, 256] on div "From: agreement-xeytx3@mtato.complianz.com Sent: August 04, 2025 at 2:22 pm To:…" at bounding box center [311, 155] width 564 height 296
copy div "From: agreement-xeytx3@mtato.complianz.com Sent: August 04, 2025 at 2:22 pm To:…"
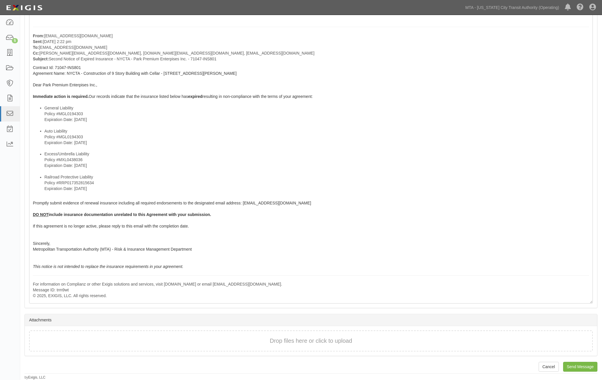
click at [519, 310] on form "Cancel Send Message Forward Message Park Premium Enterprises Inc. NYCTA - Const…" at bounding box center [311, 92] width 573 height 525
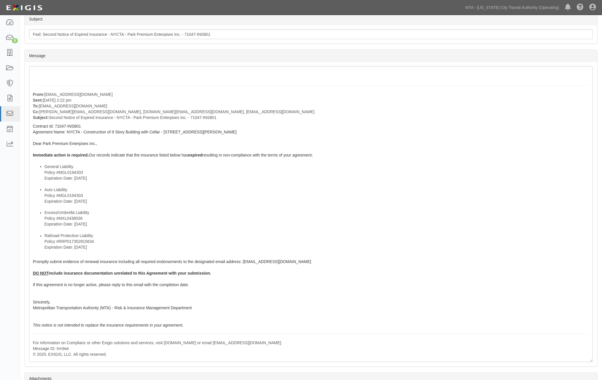
scroll to position [0, 0]
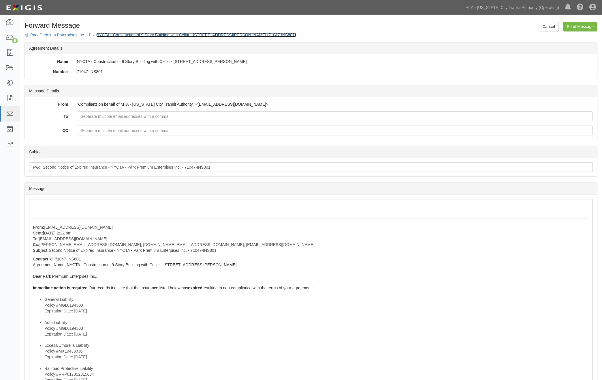
click at [151, 33] on link "NYCTA - Construction of 9 Story Building with Cellar - 1584 Fulton St. Brooklyn…" at bounding box center [196, 35] width 200 height 5
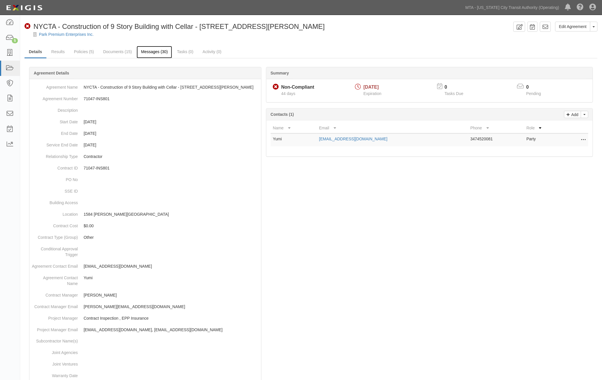
click at [160, 51] on link "Messages (30)" at bounding box center [154, 52] width 35 height 12
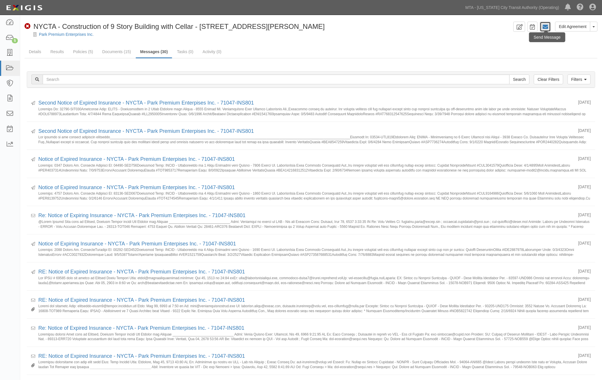
click at [545, 27] on icon at bounding box center [546, 27] width 6 height 6
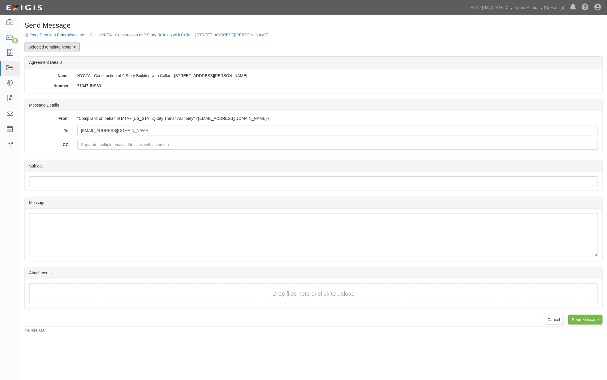
click at [59, 45] on link "Selected template: None" at bounding box center [52, 47] width 55 height 10
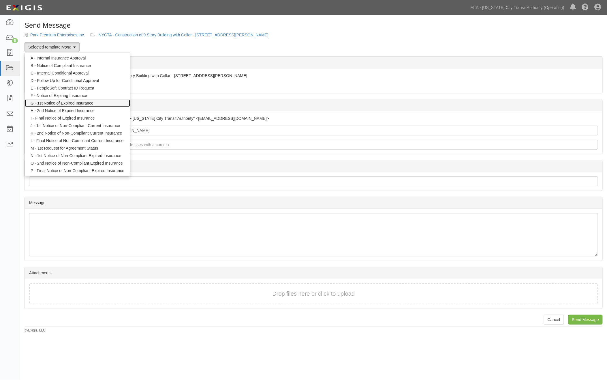
click at [62, 103] on link "G - 1st Notice of Expired Insurance" at bounding box center [77, 102] width 105 height 7
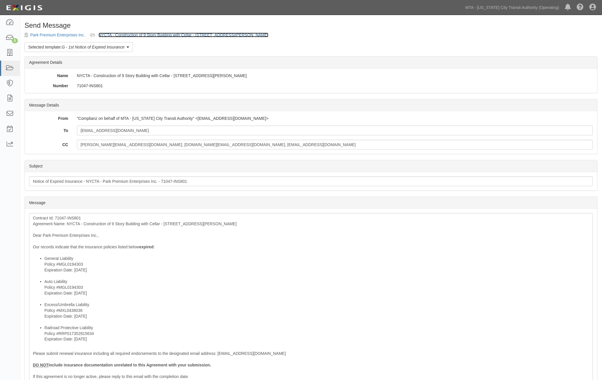
click at [134, 35] on link "NYCTA - Construction of 9 Story Building with Cellar - 1584 Fulton St. Brooklyn" at bounding box center [184, 35] width 170 height 5
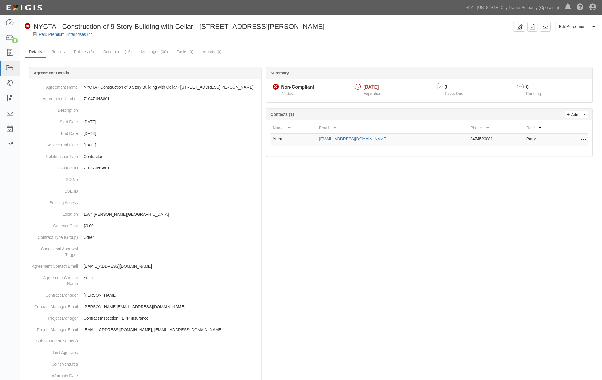
click at [350, 253] on div at bounding box center [311, 304] width 573 height 457
click at [75, 35] on link "Park Premium Enterprises Inc." at bounding box center [66, 34] width 55 height 5
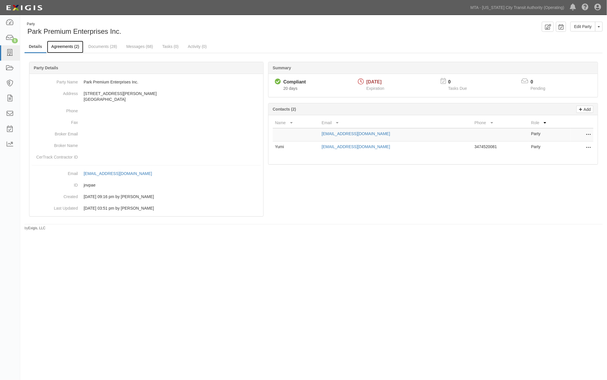
click at [73, 45] on link "Agreements (2)" at bounding box center [65, 47] width 36 height 12
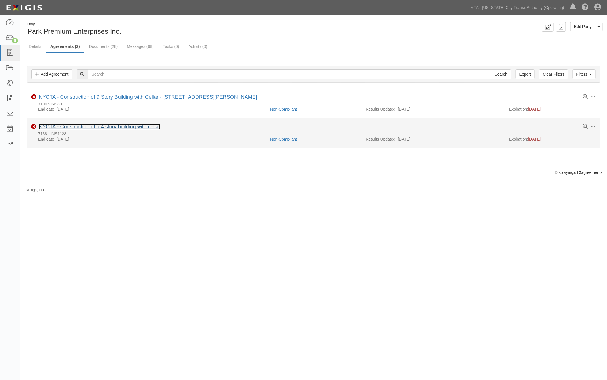
click at [90, 128] on link "NYCTA - Construction of a 4 story building with cellar" at bounding box center [100, 127] width 122 height 6
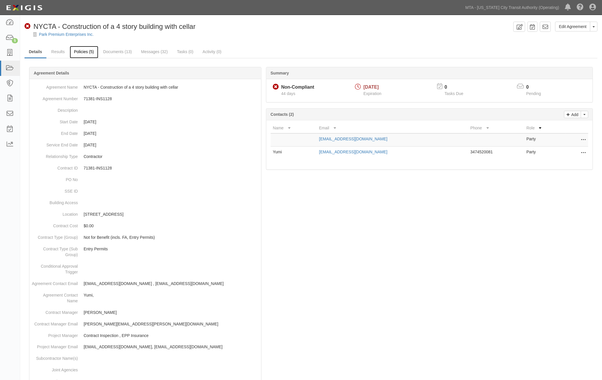
click at [82, 51] on link "Policies (5)" at bounding box center [84, 52] width 29 height 12
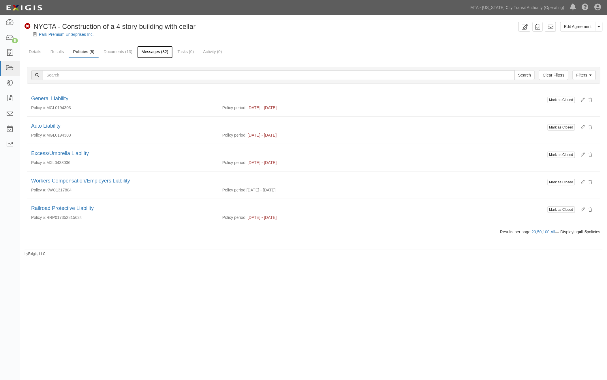
click at [145, 53] on link "Messages (32)" at bounding box center [154, 52] width 35 height 12
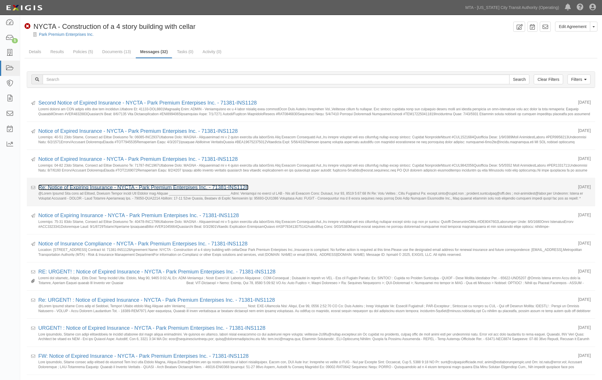
click at [185, 186] on link "Re: Notice of Expiring Insurance - NYCTA - Park Premium Enterpises Inc. - 71381…" at bounding box center [143, 187] width 210 height 6
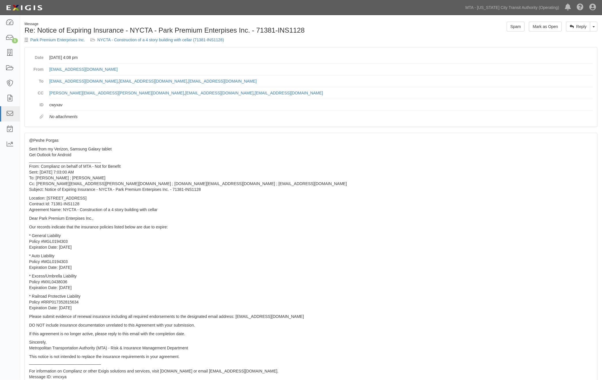
drag, startPoint x: 262, startPoint y: 81, endPoint x: 250, endPoint y: 80, distance: 12.8
click at [250, 80] on dd "[EMAIL_ADDRESS][DOMAIN_NAME] , [EMAIL_ADDRESS][DOMAIN_NAME] , [EMAIL_ADDRESS][D…" at bounding box center [321, 81] width 544 height 12
click at [264, 181] on p "Sent from my Verizon, Samsung Galaxy tablet Get Outlook for Android ___________…" at bounding box center [311, 169] width 564 height 46
click at [178, 41] on link "NYCTA - Construction of a 4 story building with cellar (71381-INS1128)" at bounding box center [160, 39] width 127 height 5
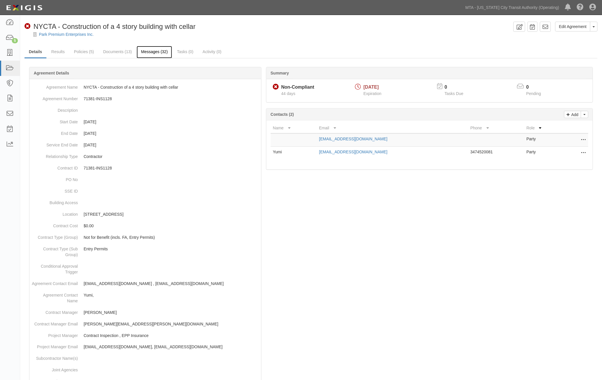
click at [147, 53] on link "Messages (32)" at bounding box center [154, 52] width 35 height 12
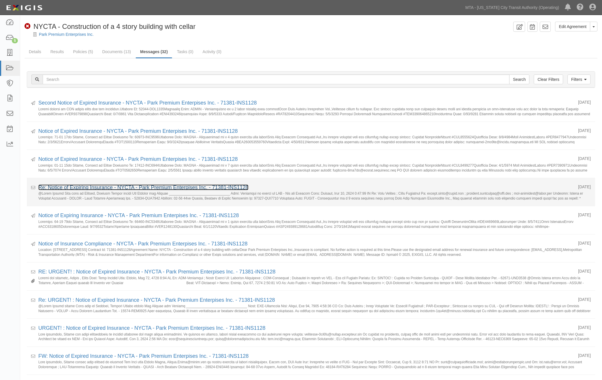
click at [110, 187] on link "Re: Notice of Expiring Insurance - NYCTA - Park Premium Enterpises Inc. - 71381…" at bounding box center [143, 187] width 210 height 6
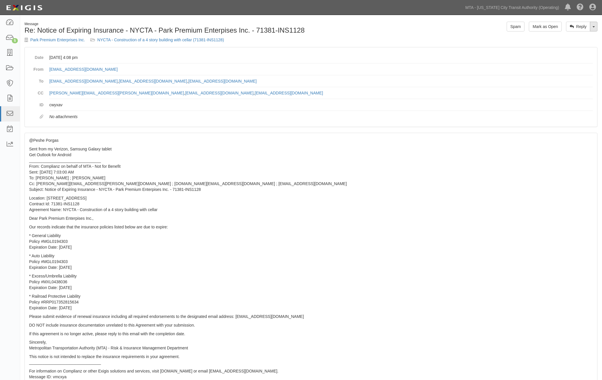
click at [595, 28] on link "Toggle Dropdown" at bounding box center [593, 27] width 7 height 10
click at [575, 37] on link "Reply All" at bounding box center [575, 37] width 46 height 7
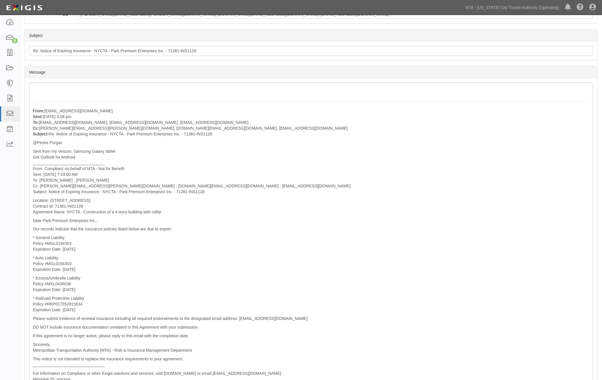
scroll to position [128, 0]
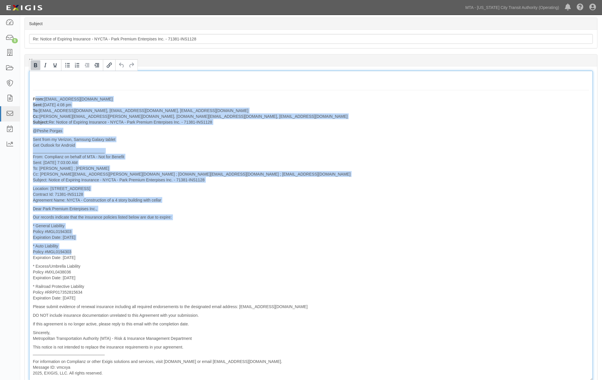
drag, startPoint x: 34, startPoint y: 97, endPoint x: 139, endPoint y: 254, distance: 189.0
click at [139, 254] on div "From: yumi@parkbuildersgroup.com Sent: June 17, 2025 at 4:08 pm To: agreement-7…" at bounding box center [311, 226] width 564 height 310
click at [40, 94] on div "From: yumi@parkbuildersgroup.com Sent: June 17, 2025 at 4:08 pm To: agreement-7…" at bounding box center [311, 226] width 564 height 310
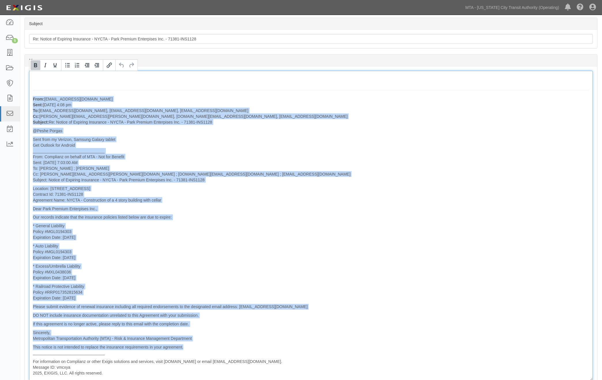
drag, startPoint x: 33, startPoint y: 97, endPoint x: 210, endPoint y: 345, distance: 304.3
click at [210, 345] on div "From: yumi@parkbuildersgroup.com Sent: June 17, 2025 at 4:08 pm To: agreement-7…" at bounding box center [311, 226] width 564 height 310
copy div "From: yumi@parkbuildersgroup.com Sent: June 17, 2025 at 4:08 pm To: agreement-7…"
click at [339, 181] on p "Sent from my Verizon, Samsung Galaxy tablet Get Outlook for Android ___________…" at bounding box center [311, 159] width 557 height 46
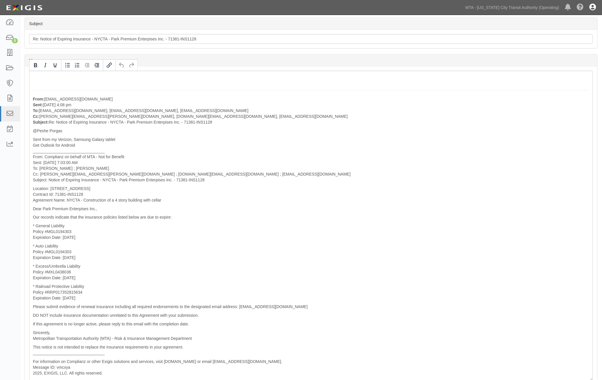
click at [592, 7] on icon at bounding box center [593, 7] width 7 height 7
click at [569, 32] on link "Sign Out" at bounding box center [576, 34] width 46 height 12
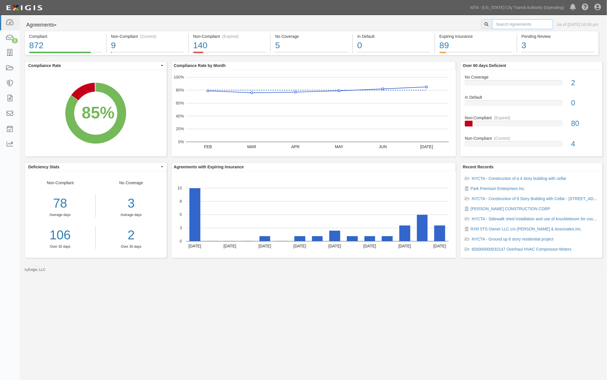
click at [500, 24] on input "text" at bounding box center [522, 24] width 61 height 10
type input "[PERSON_NAME]"
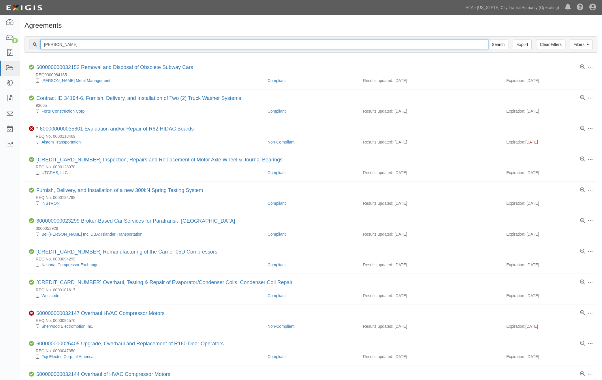
click at [90, 44] on input "[PERSON_NAME]" at bounding box center [264, 45] width 448 height 10
type input "[PERSON_NAME]"
click at [489, 40] on input "Search" at bounding box center [499, 45] width 20 height 10
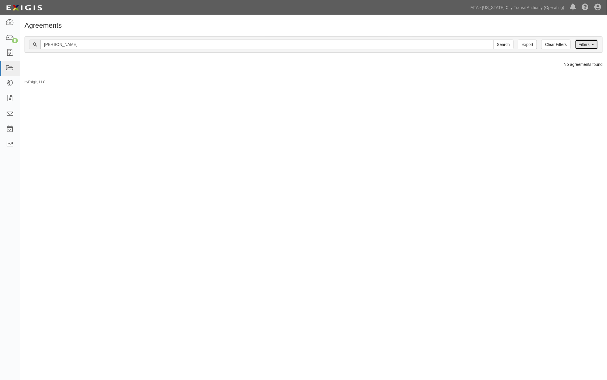
click at [583, 47] on link "Filters" at bounding box center [586, 45] width 23 height 10
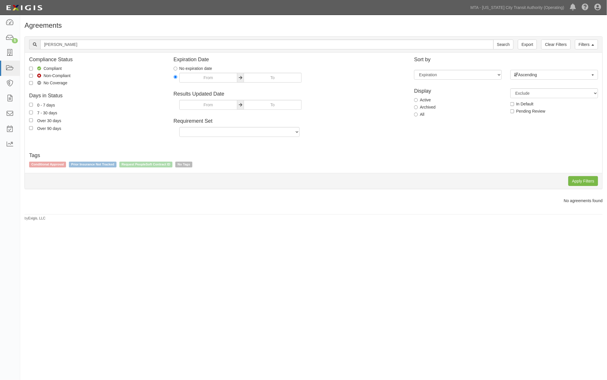
click at [429, 105] on label "Archived" at bounding box center [424, 107] width 21 height 6
click at [418, 105] on input "Archived" at bounding box center [416, 107] width 4 height 4
radio input "true"
click at [584, 180] on input "Apply Filters" at bounding box center [583, 181] width 30 height 10
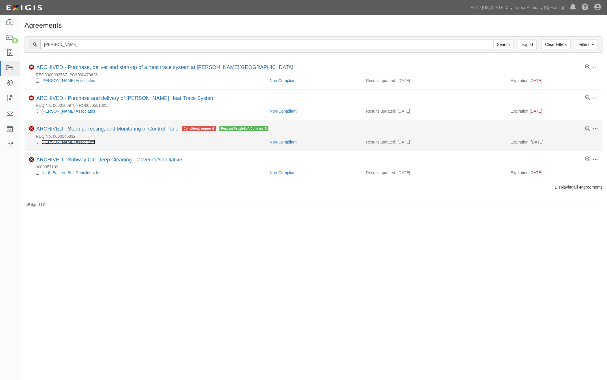
click at [74, 143] on link "[PERSON_NAME] Associates" at bounding box center [69, 142] width 54 height 5
click at [68, 127] on link "ARCHIVED - Startup, Testing, and Monitoring of Control Panel" at bounding box center [107, 129] width 143 height 6
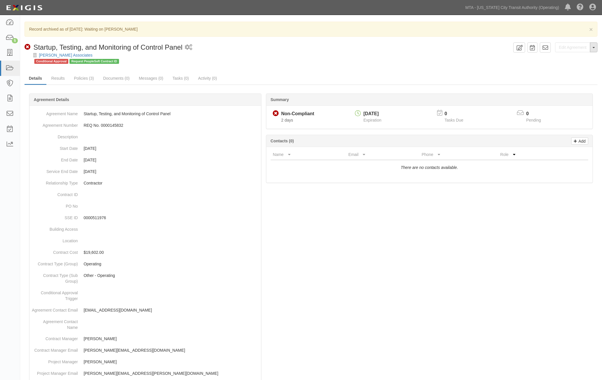
click at [595, 48] on button "Toggle Agreement Dropdown" at bounding box center [593, 47] width 7 height 10
click at [570, 64] on link "Unarchive Agreement" at bounding box center [574, 65] width 47 height 7
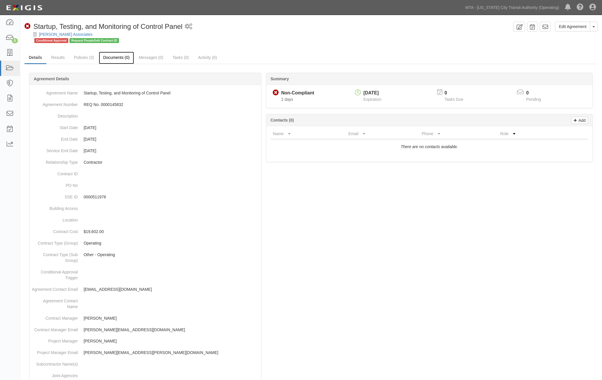
click at [117, 56] on link "Documents (0)" at bounding box center [116, 58] width 35 height 12
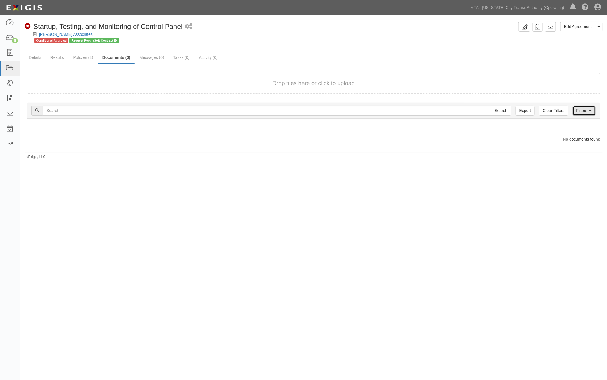
click at [585, 110] on link "Filters" at bounding box center [584, 111] width 23 height 10
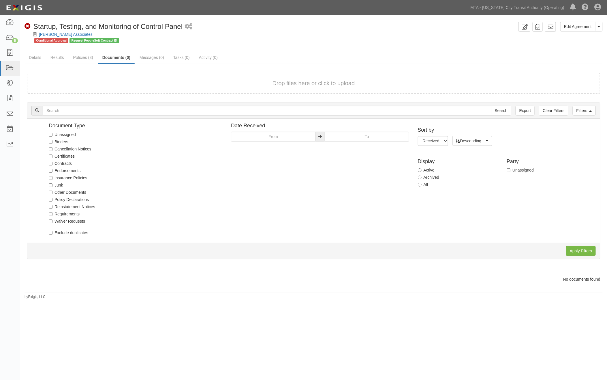
click at [427, 177] on label "Archived" at bounding box center [428, 177] width 21 height 6
click at [422, 177] on input "Archived" at bounding box center [420, 177] width 4 height 4
radio input "true"
click at [578, 253] on input "Apply Filters" at bounding box center [581, 251] width 30 height 10
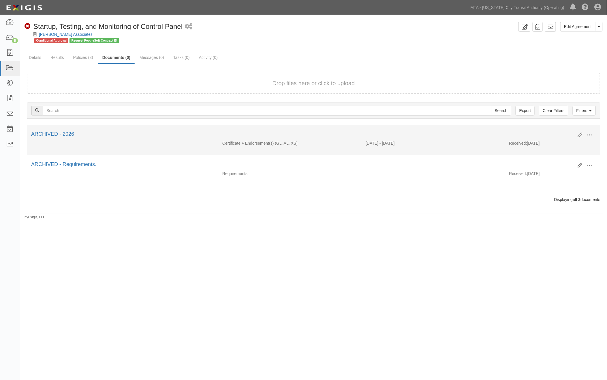
click at [591, 132] on span at bounding box center [589, 134] width 5 height 5
click at [548, 161] on link "Unarchive" at bounding box center [562, 162] width 46 height 10
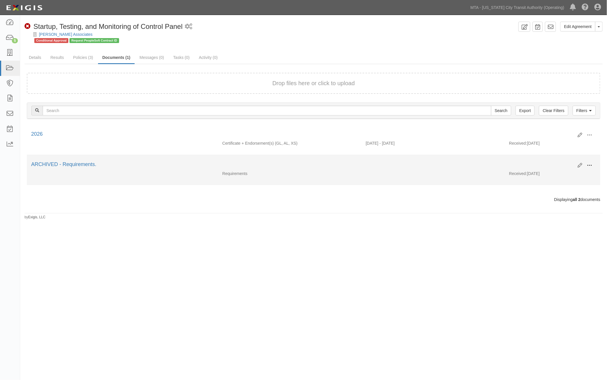
click at [589, 164] on span at bounding box center [589, 165] width 5 height 5
click at [546, 192] on link "Unarchive" at bounding box center [562, 192] width 46 height 10
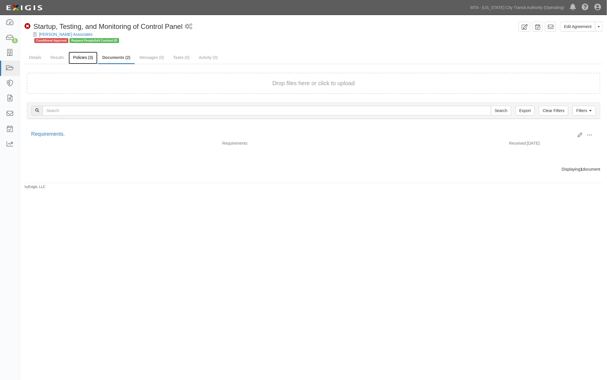
click at [85, 58] on link "Policies (3)" at bounding box center [83, 58] width 29 height 12
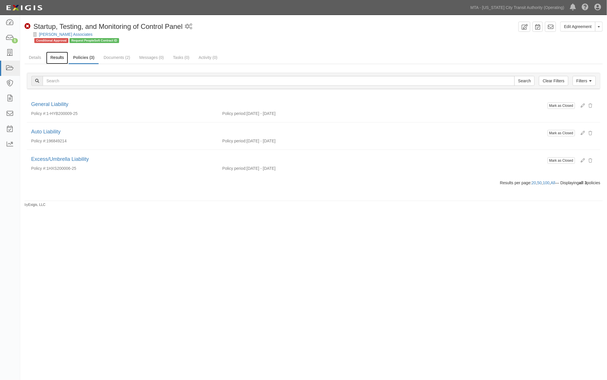
click at [55, 57] on link "Results" at bounding box center [57, 58] width 22 height 12
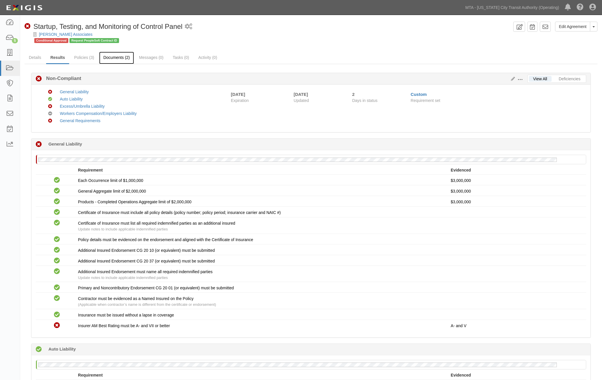
click at [121, 57] on link "Documents (2)" at bounding box center [116, 58] width 35 height 12
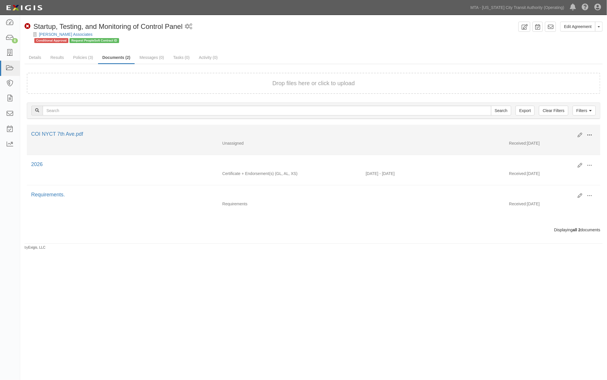
click at [590, 133] on span at bounding box center [589, 134] width 5 height 5
click at [555, 131] on link "Edit" at bounding box center [562, 132] width 46 height 10
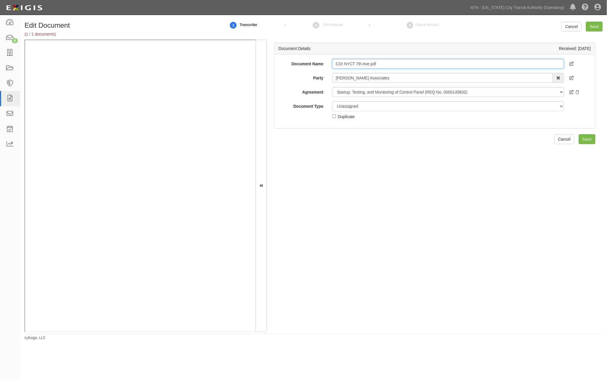
drag, startPoint x: 390, startPoint y: 64, endPoint x: 316, endPoint y: 64, distance: 74.1
click at [316, 64] on div "Document Name COI NYCT 7th Ave.pdf" at bounding box center [434, 64] width 321 height 10
type input "04.01.26"
click at [371, 107] on select "Unassigned Binder Cancellation Notice Certificate Contract Endorsement Insuranc…" at bounding box center [448, 106] width 232 height 10
select select "CertificateDetail"
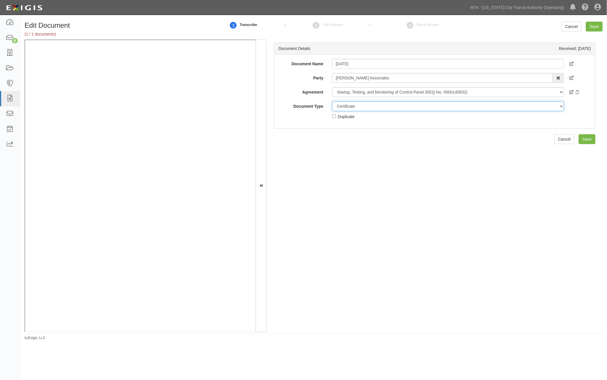
click at [332, 101] on select "Unassigned Binder Cancellation Notice Certificate Contract Endorsement Insuranc…" at bounding box center [448, 106] width 232 height 10
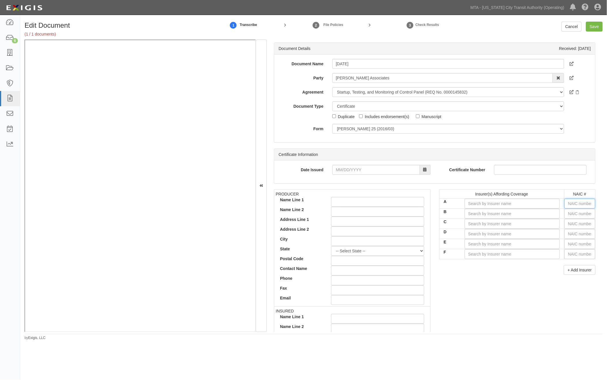
click at [566, 205] on input "text" at bounding box center [579, 203] width 31 height 10
type input "44725"
type input "4"
type input "40258"
type input "40"
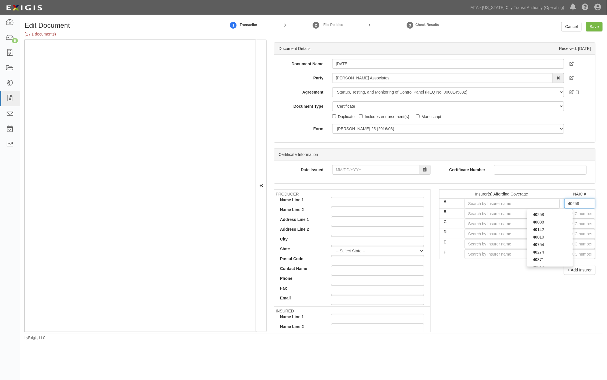
type input "40142"
type input "4014"
type input "40142"
click at [549, 211] on div "40142" at bounding box center [550, 214] width 46 height 7
type input "American Zurich Insurance Company (A+ XV Rating)"
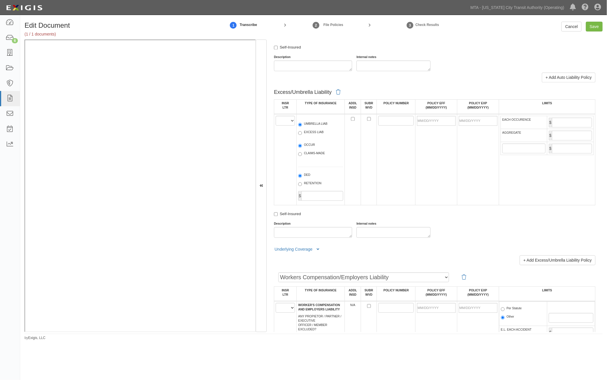
scroll to position [769, 0]
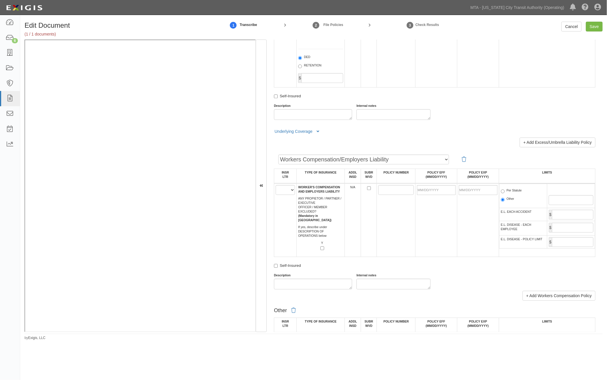
type input "40142"
click at [284, 195] on select "A B C D E F" at bounding box center [285, 190] width 19 height 10
select select "A"
click at [276, 195] on select "A B C D E F" at bounding box center [285, 190] width 19 height 10
paste input "WC 58-18-450-11"
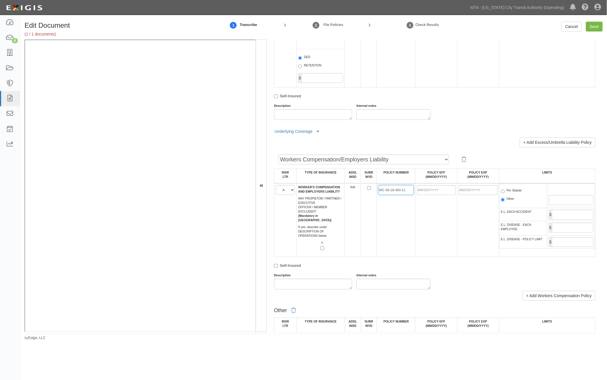
type input "WC 58-18-450-11"
click at [419, 195] on input "POLICY EFF (MM/DD/YYYY)" at bounding box center [436, 190] width 39 height 10
type input "04/01/2025"
type input "04/01/2026"
click at [420, 235] on td "04/01/2025" at bounding box center [437, 220] width 42 height 74
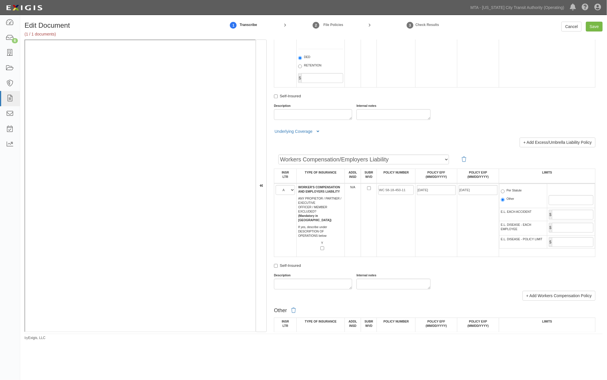
click at [511, 194] on label "Per Statute" at bounding box center [511, 191] width 21 height 6
click at [505, 193] on input "Per Statute" at bounding box center [503, 191] width 4 height 4
radio input "true"
click at [591, 28] on input "Save" at bounding box center [594, 27] width 17 height 10
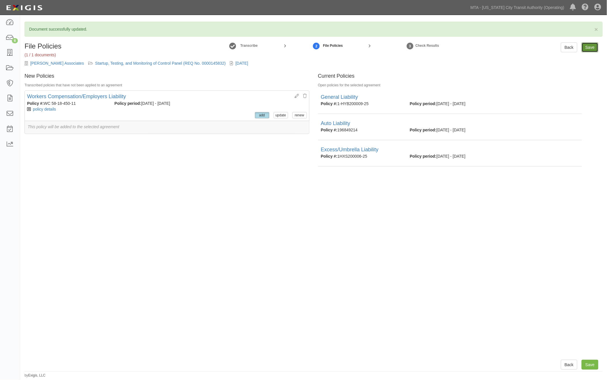
click at [589, 45] on input "Save" at bounding box center [590, 47] width 17 height 10
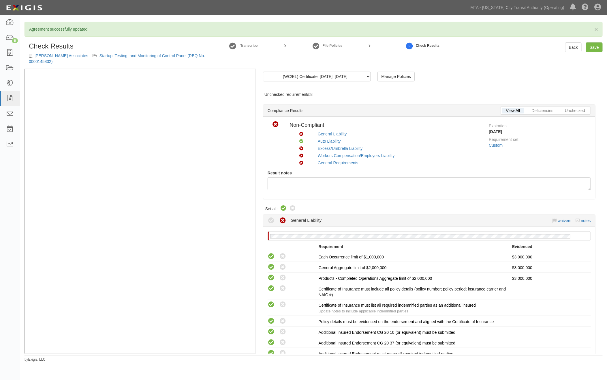
click at [284, 208] on icon at bounding box center [283, 208] width 7 height 7
radio input "true"
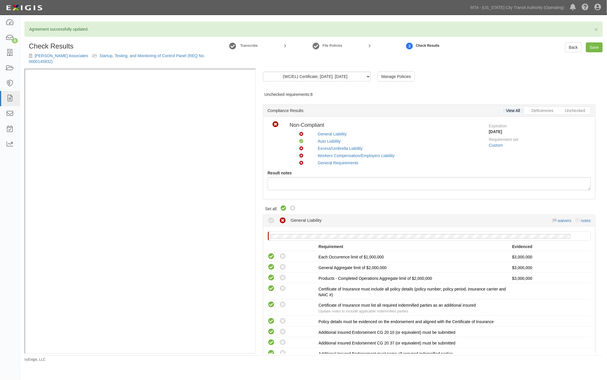
radio input "true"
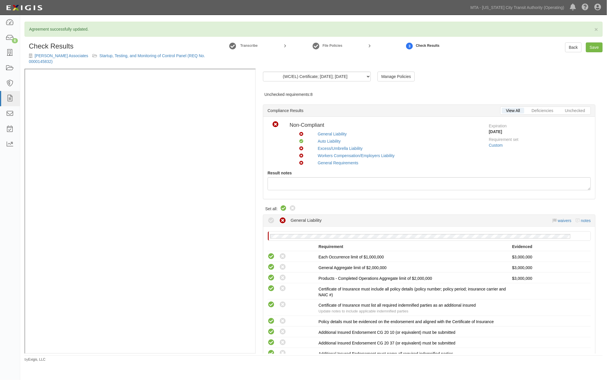
radio input "true"
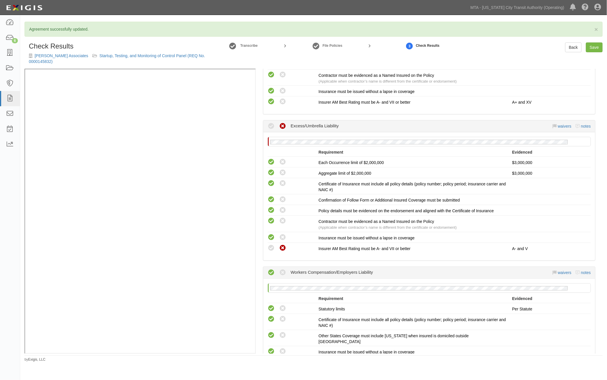
scroll to position [448, 0]
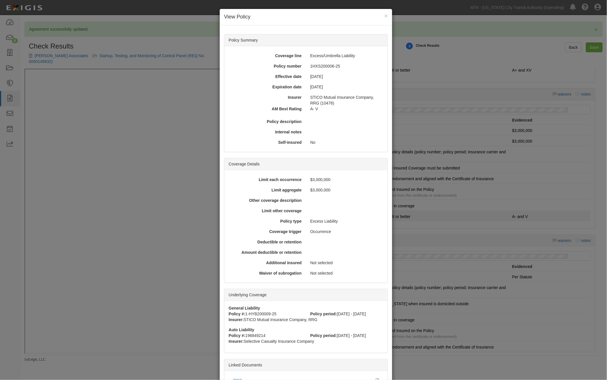
click at [439, 223] on div "× View Policy Policy Summary Coverage line Excess/Umbrella Liability Policy num…" at bounding box center [303, 190] width 607 height 380
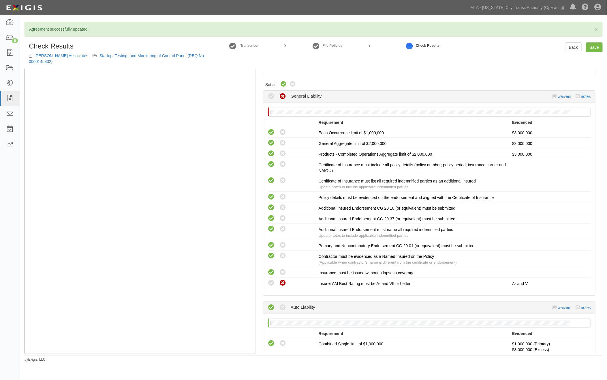
scroll to position [96, 0]
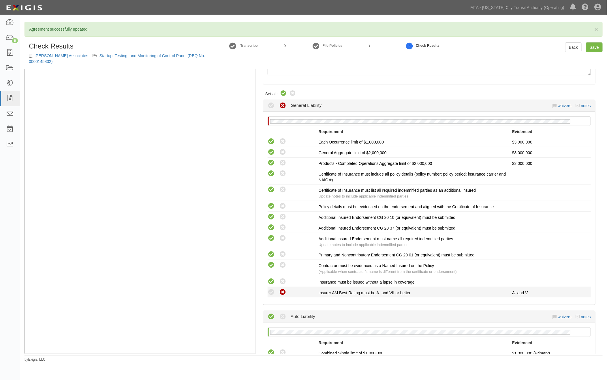
click at [271, 292] on icon at bounding box center [271, 291] width 7 height 7
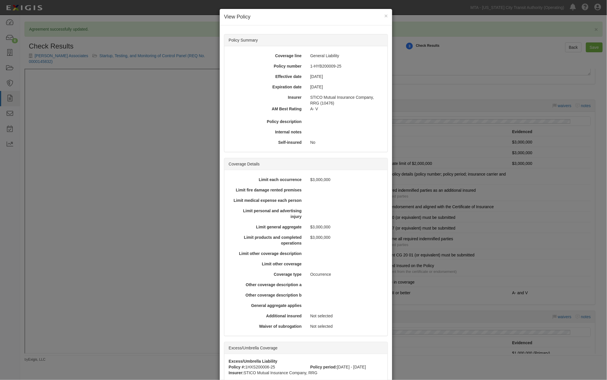
click at [418, 174] on div "× View Policy Policy Summary Coverage line General Liability Policy number 1-HY…" at bounding box center [303, 190] width 607 height 380
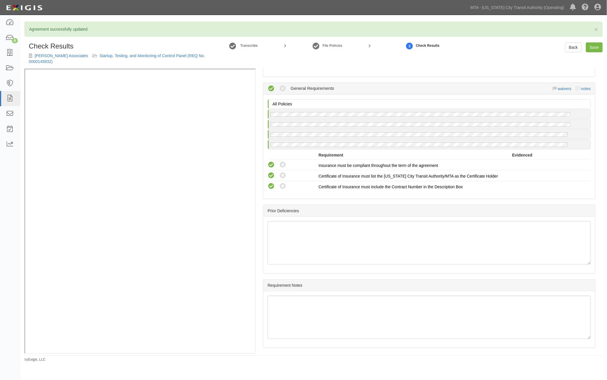
scroll to position [743, 0]
click at [593, 47] on link "Save" at bounding box center [594, 47] width 17 height 10
radio input "true"
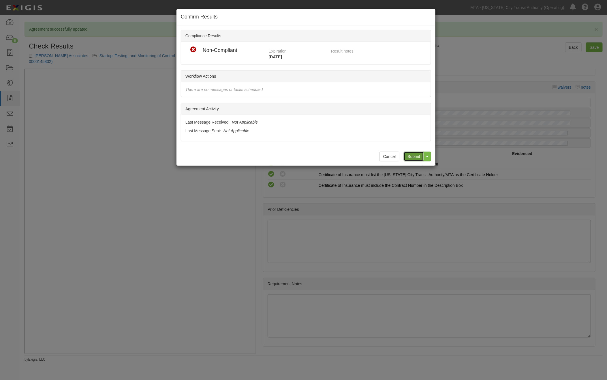
click at [416, 158] on input "Submit" at bounding box center [414, 156] width 20 height 10
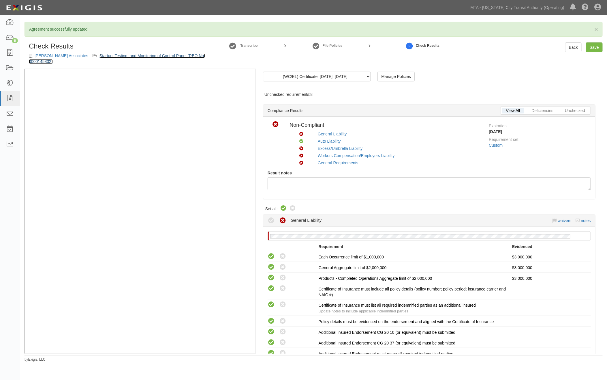
click at [159, 56] on link "Startup, Testing, and Monitoring of Control Panel (REQ No. 0000145832)" at bounding box center [117, 58] width 176 height 10
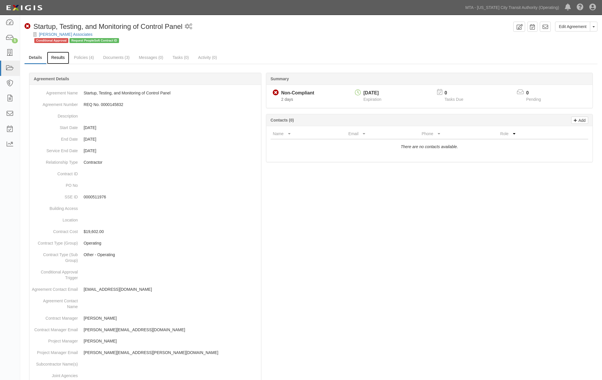
click at [62, 59] on link "Results" at bounding box center [58, 58] width 22 height 12
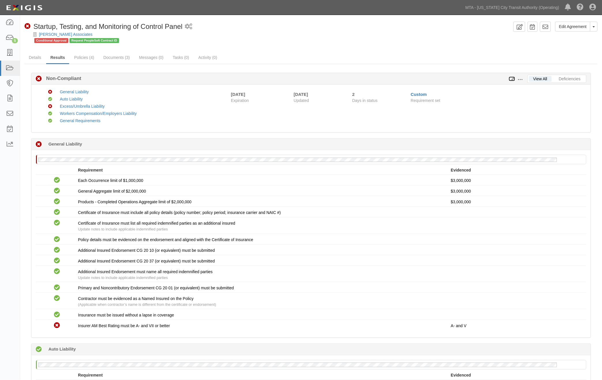
click at [514, 78] on icon at bounding box center [512, 79] width 6 height 4
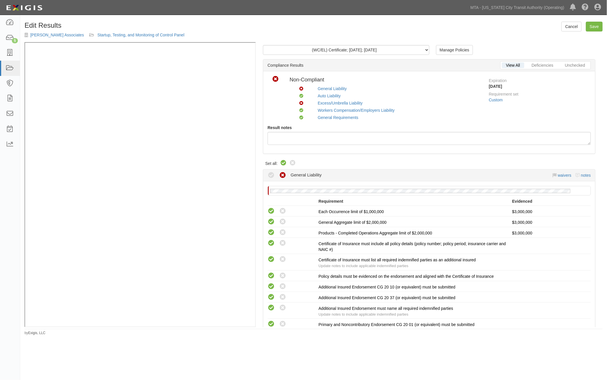
click at [282, 161] on icon at bounding box center [283, 162] width 7 height 7
radio input "true"
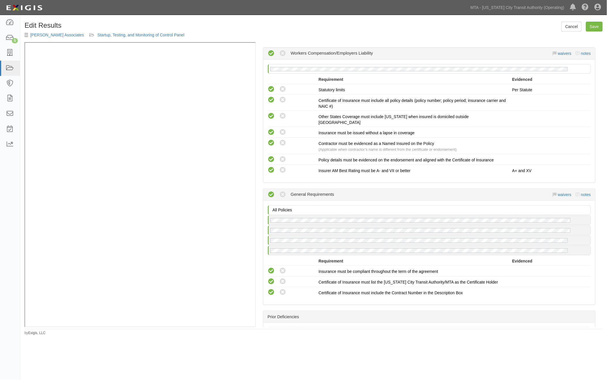
scroll to position [743, 0]
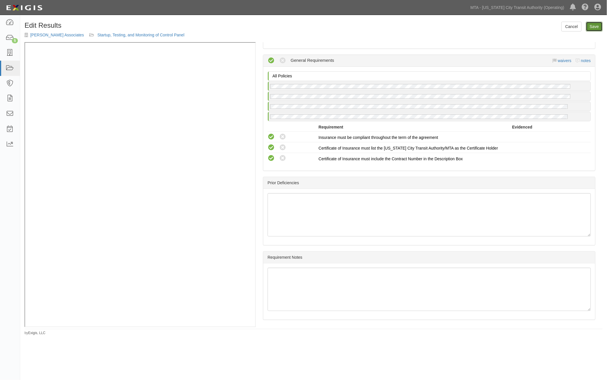
click at [596, 27] on link "Save" at bounding box center [594, 27] width 17 height 10
radio input "true"
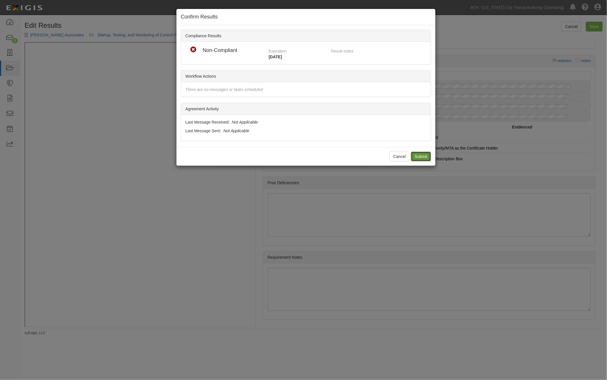
click at [416, 157] on input "Submit" at bounding box center [421, 156] width 20 height 10
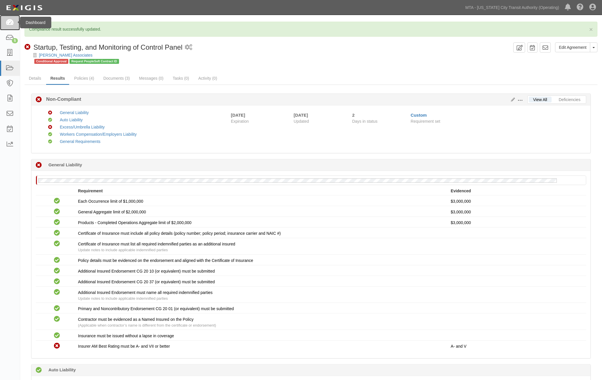
click at [5, 21] on link at bounding box center [10, 22] width 20 height 15
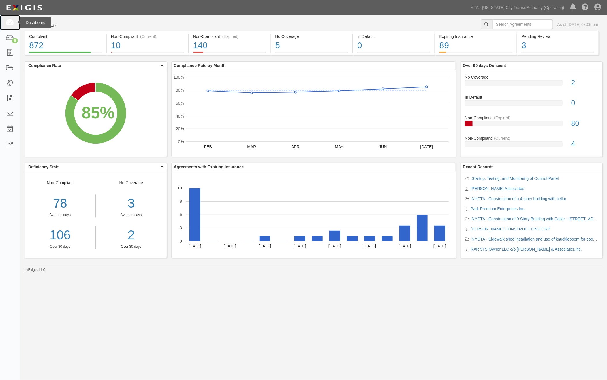
click at [3, 23] on link at bounding box center [10, 22] width 20 height 15
click at [597, 5] on icon at bounding box center [598, 7] width 7 height 7
click at [570, 36] on link "Sign Out" at bounding box center [581, 34] width 46 height 12
